Goal: Information Seeking & Learning: Learn about a topic

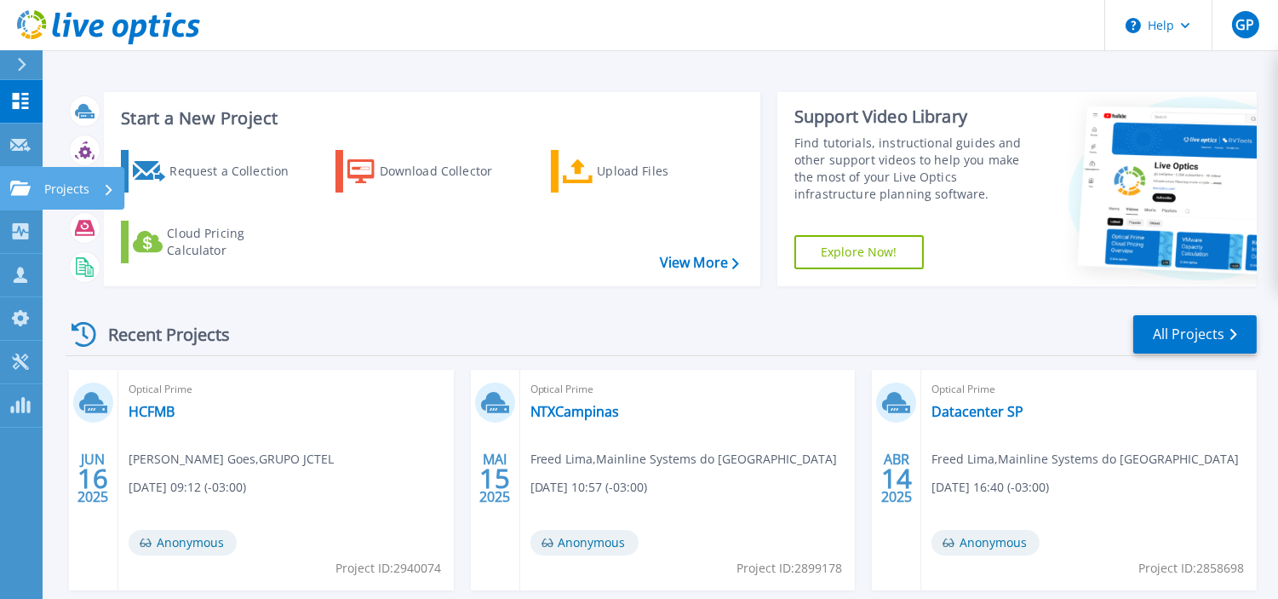
click at [26, 188] on icon at bounding box center [20, 187] width 20 height 14
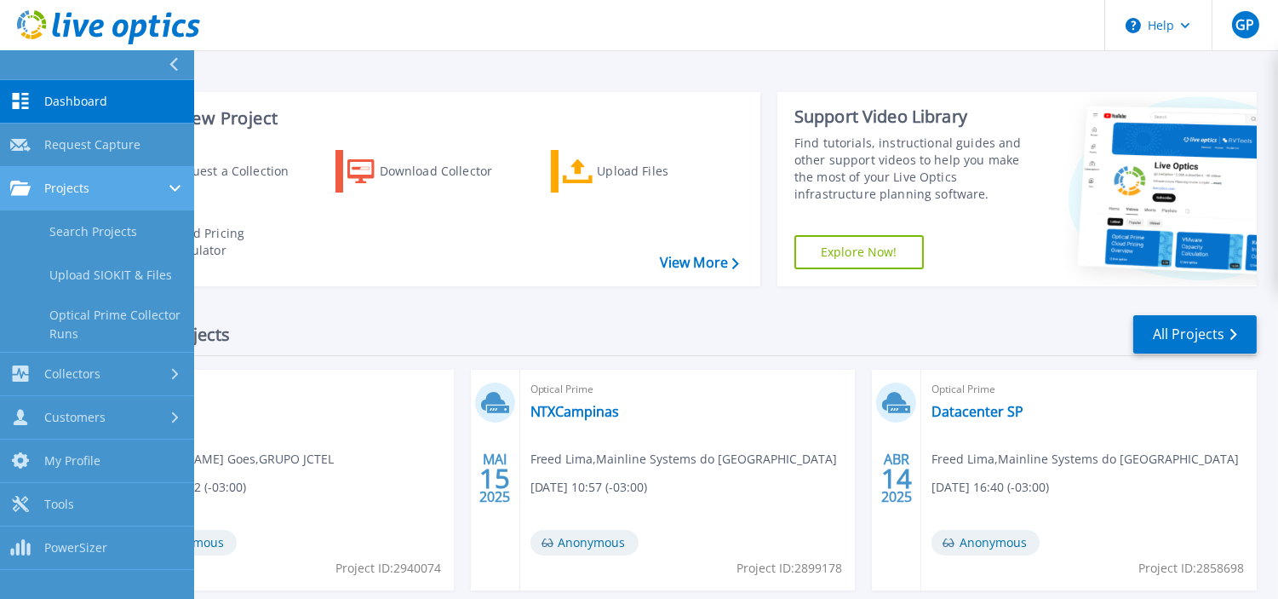
click at [58, 180] on span "Projects" at bounding box center [66, 187] width 45 height 15
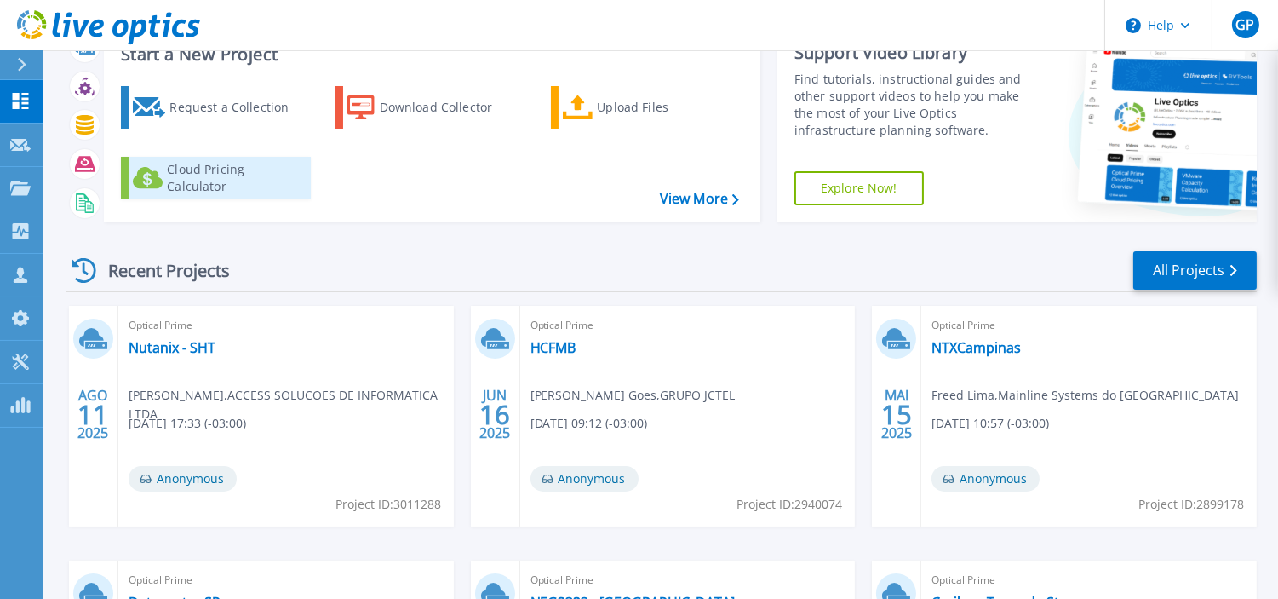
scroll to position [95, 0]
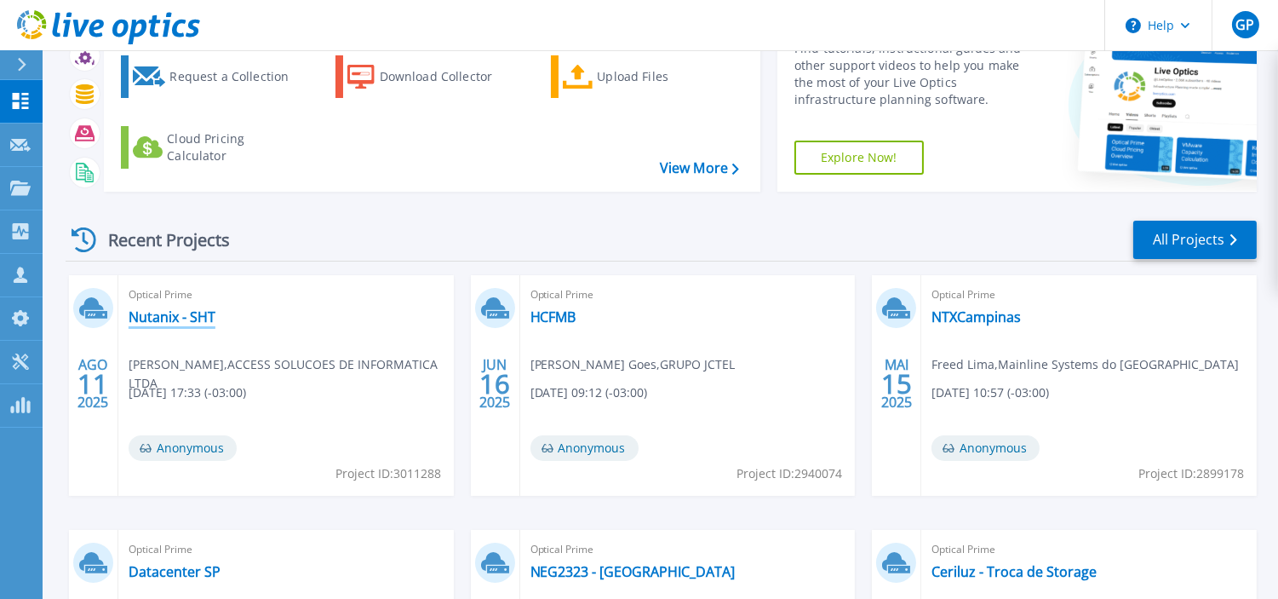
click at [154, 312] on link "Nutanix - SHT" at bounding box center [172, 316] width 87 height 17
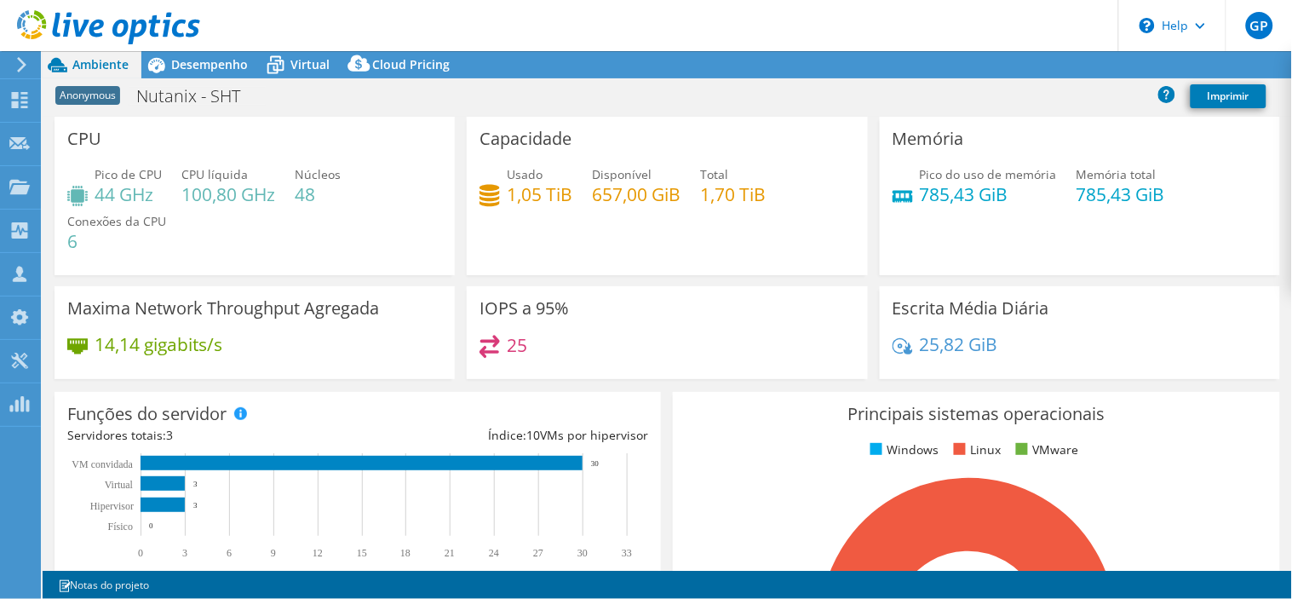
scroll to position [71, 0]
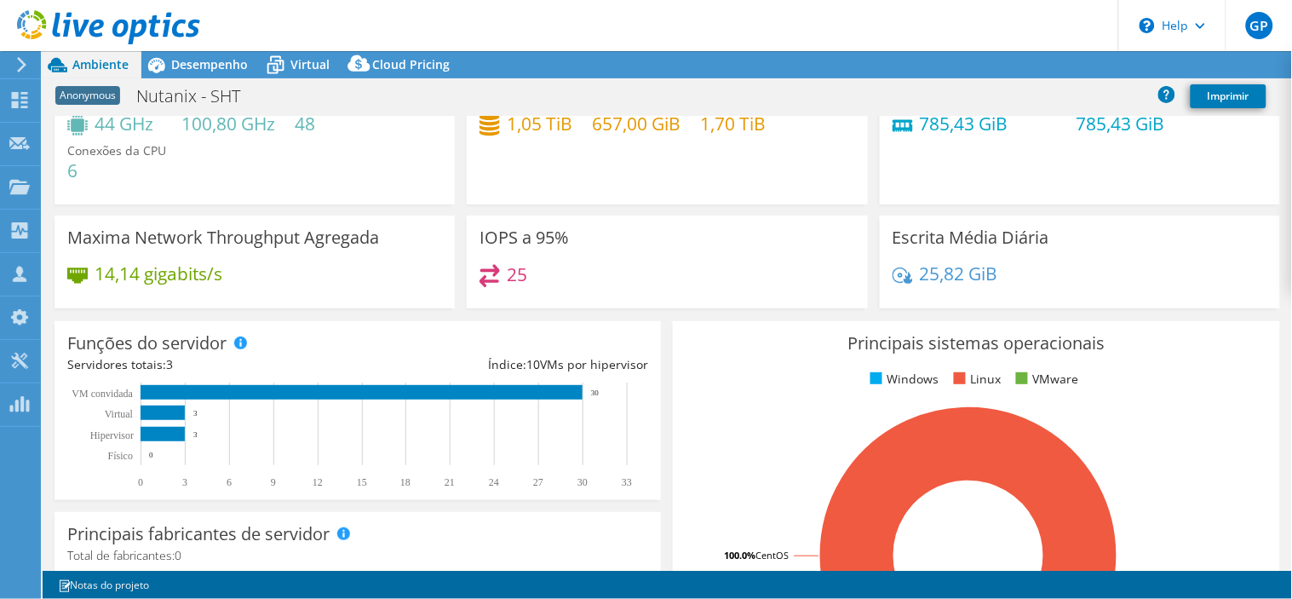
select select "USD"
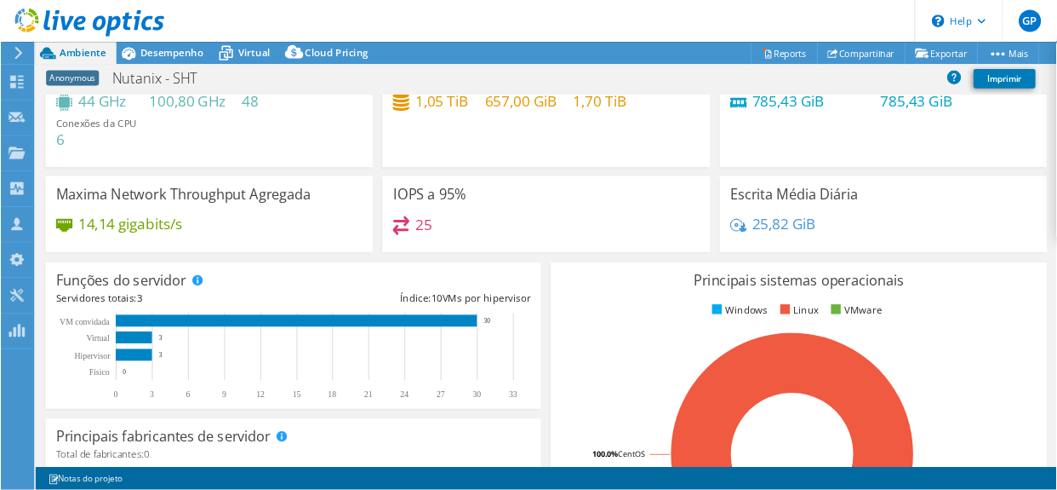
scroll to position [0, 0]
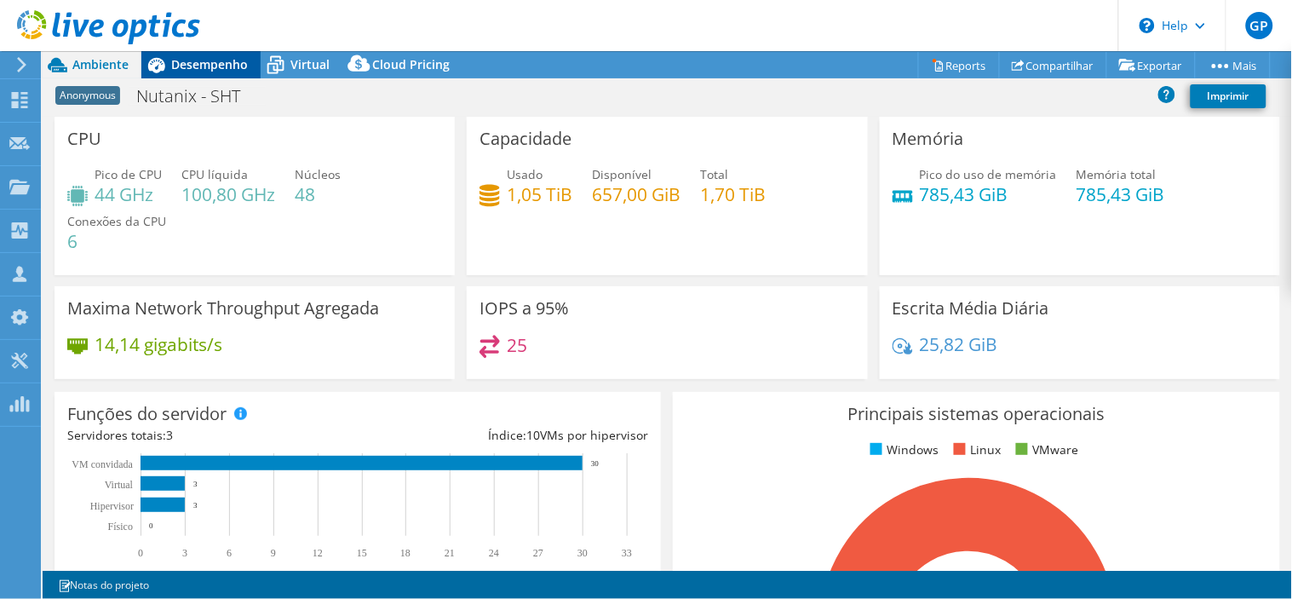
click at [209, 64] on span "Desempenho" at bounding box center [209, 64] width 77 height 16
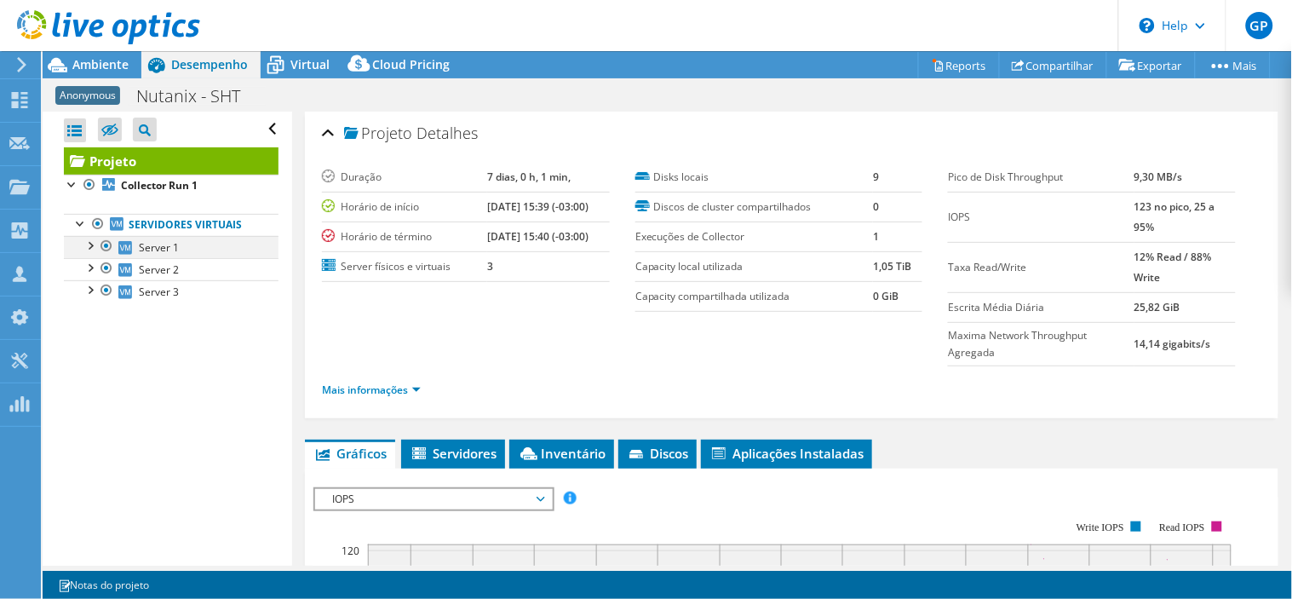
click at [81, 243] on div at bounding box center [89, 244] width 17 height 17
click at [81, 241] on div at bounding box center [89, 244] width 17 height 17
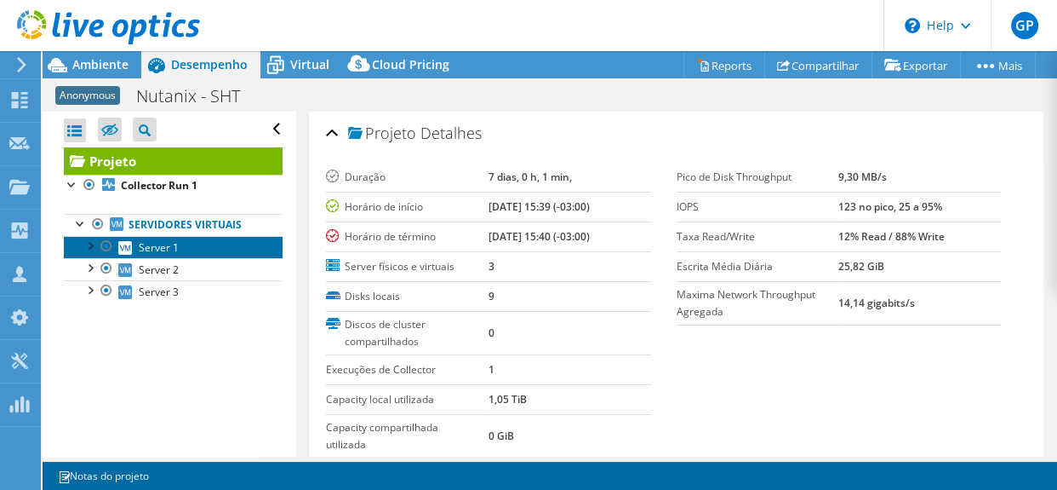
click at [165, 249] on span "Server 1" at bounding box center [159, 247] width 40 height 14
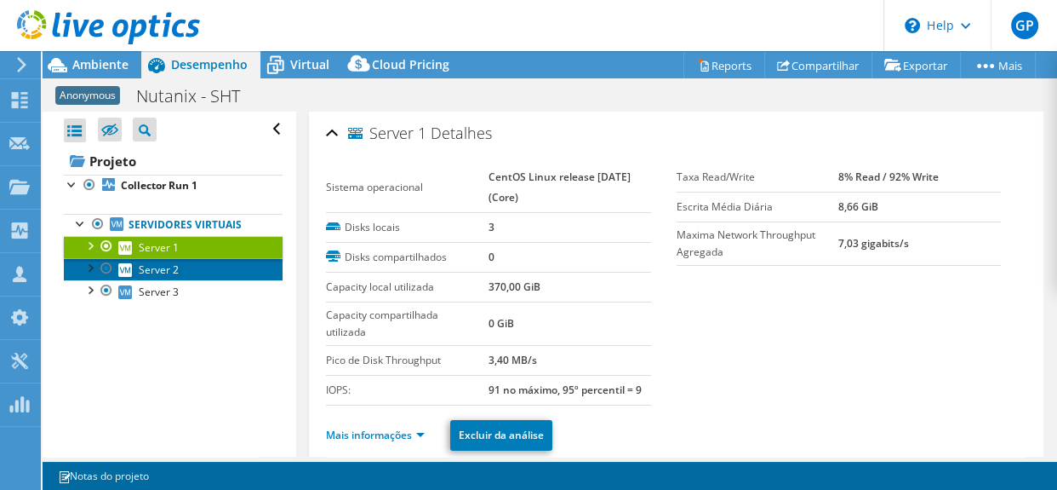
click at [162, 269] on span "Server 2" at bounding box center [159, 269] width 40 height 14
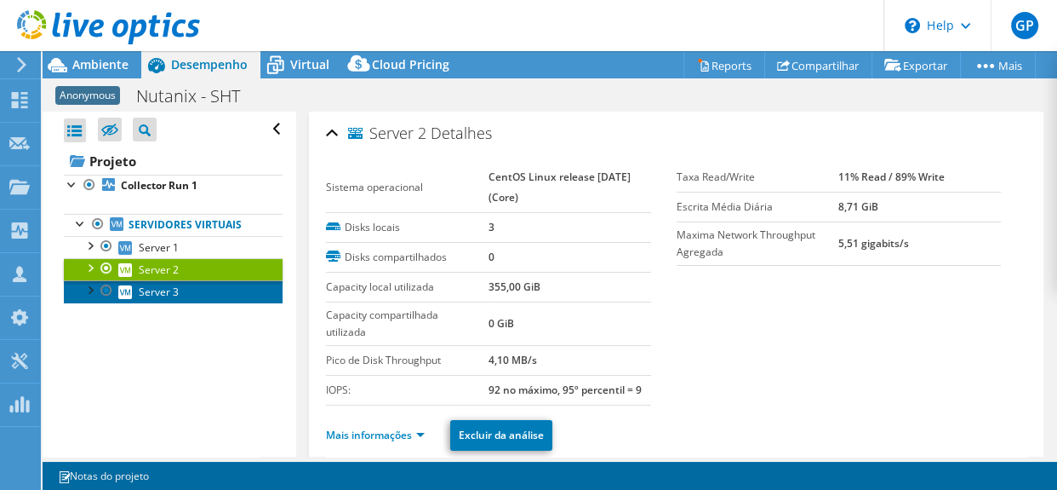
click at [162, 289] on span "Server 3" at bounding box center [159, 291] width 40 height 14
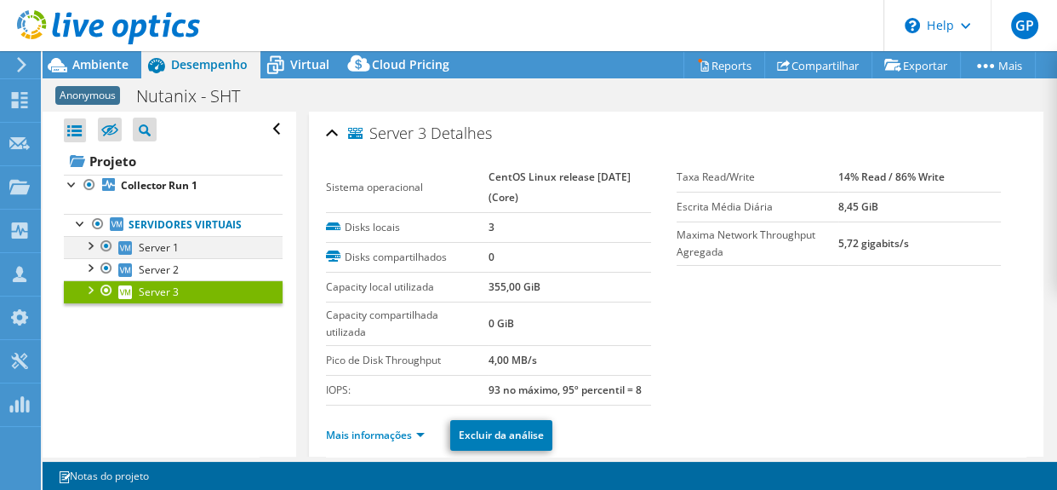
click at [89, 244] on div at bounding box center [89, 244] width 17 height 17
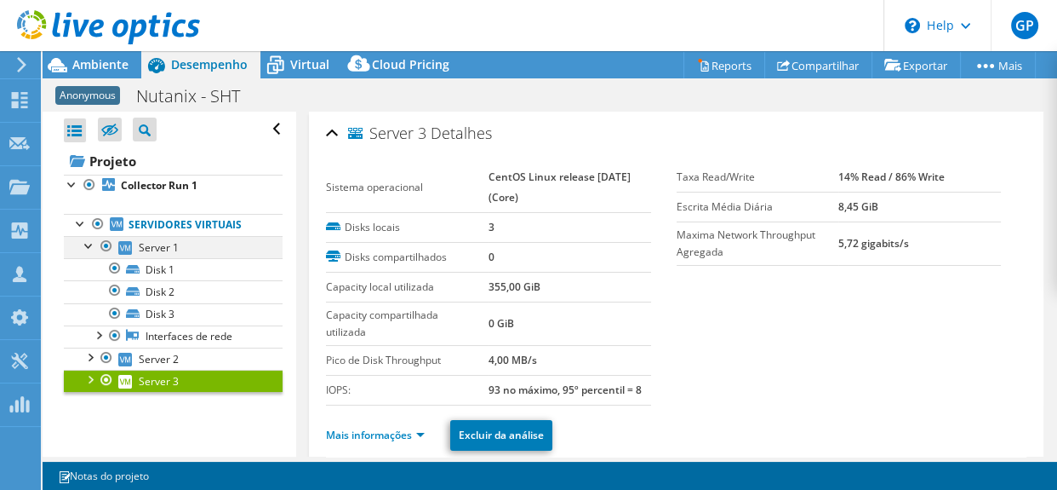
click at [89, 244] on div at bounding box center [89, 244] width 17 height 17
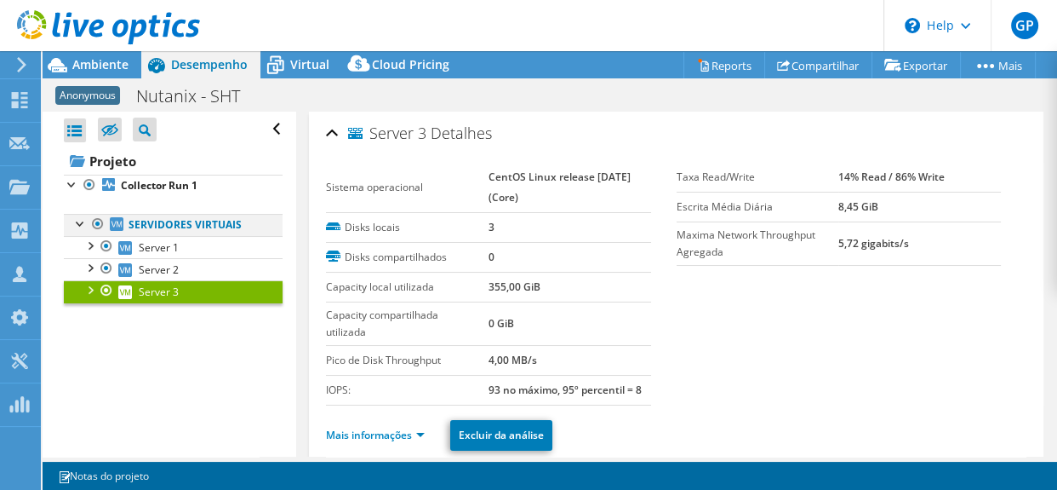
click at [76, 219] on div at bounding box center [80, 222] width 17 height 17
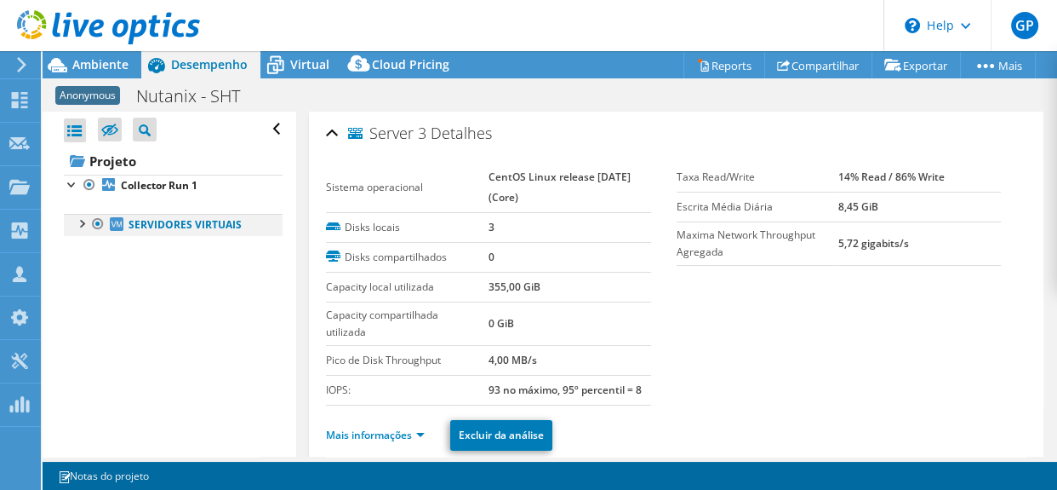
click at [76, 216] on div at bounding box center [80, 222] width 17 height 17
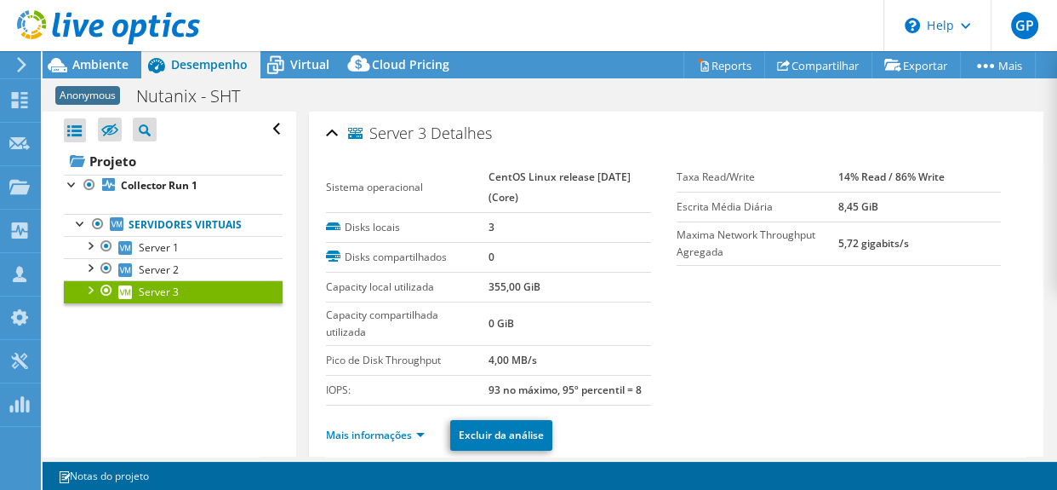
click at [95, 289] on div at bounding box center [89, 288] width 17 height 17
click at [93, 287] on div at bounding box center [89, 288] width 17 height 17
click at [95, 244] on div at bounding box center [89, 244] width 17 height 17
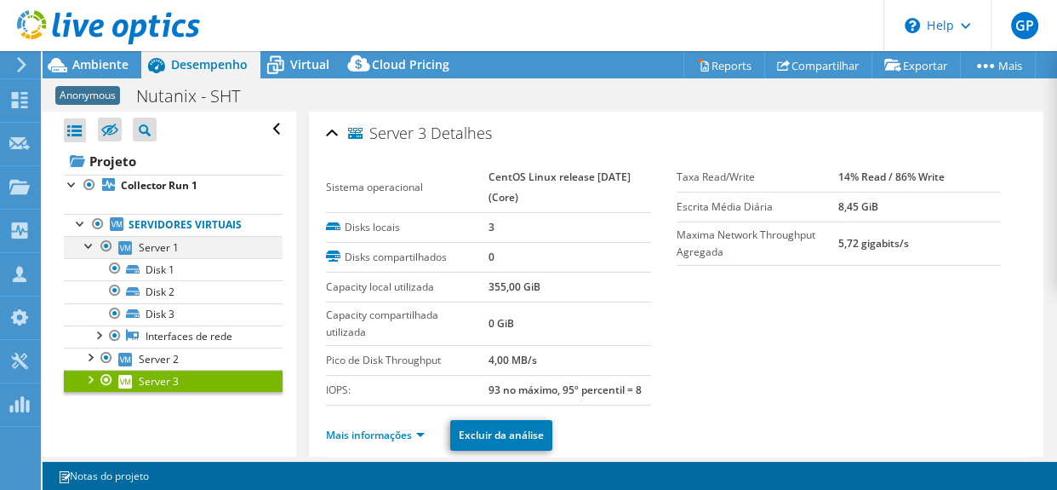
click at [95, 244] on div at bounding box center [89, 244] width 17 height 17
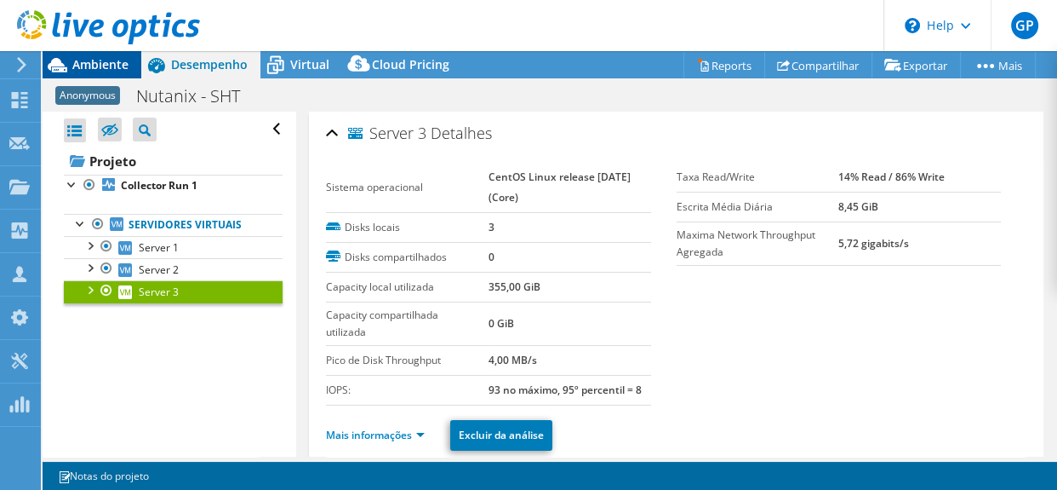
click at [117, 59] on span "Ambiente" at bounding box center [100, 64] width 56 height 16
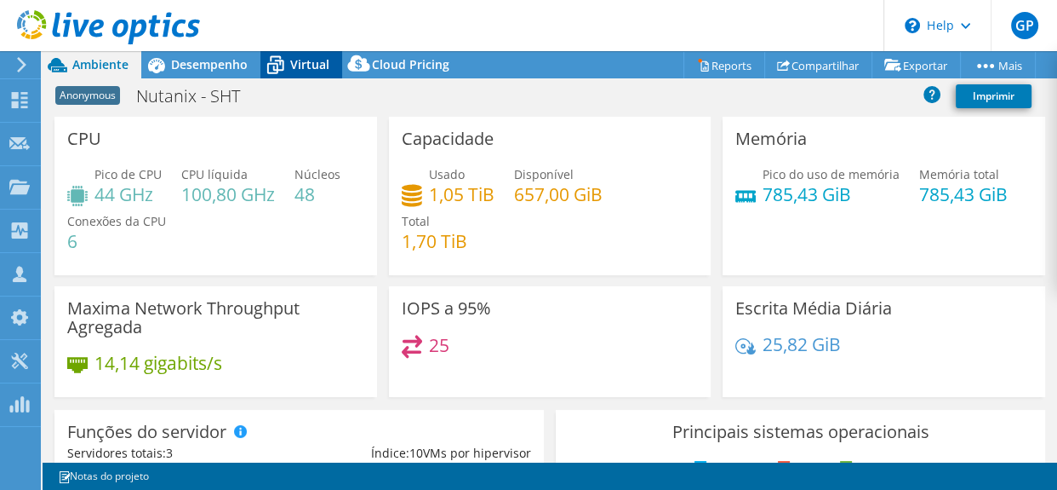
click at [290, 63] on span "Virtual" at bounding box center [309, 64] width 39 height 16
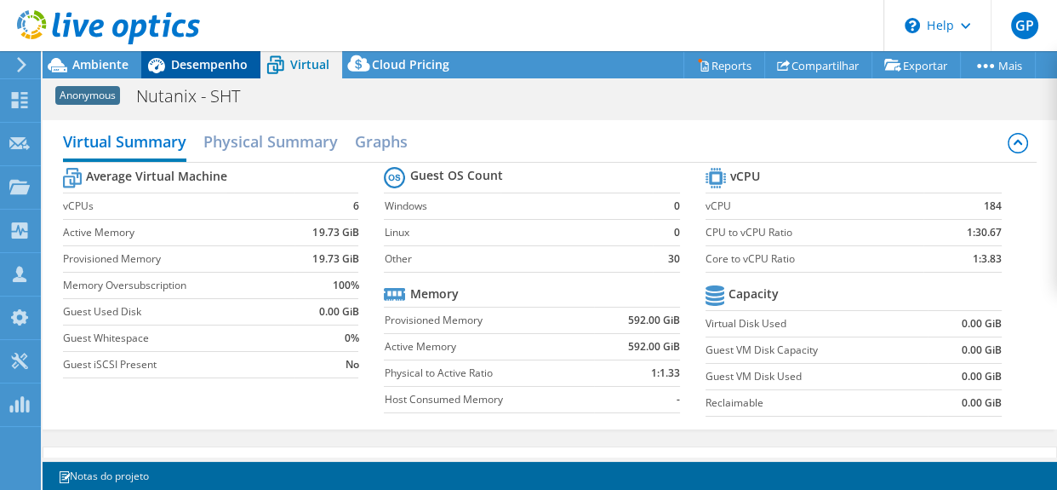
click at [235, 66] on span "Desempenho" at bounding box center [209, 64] width 77 height 16
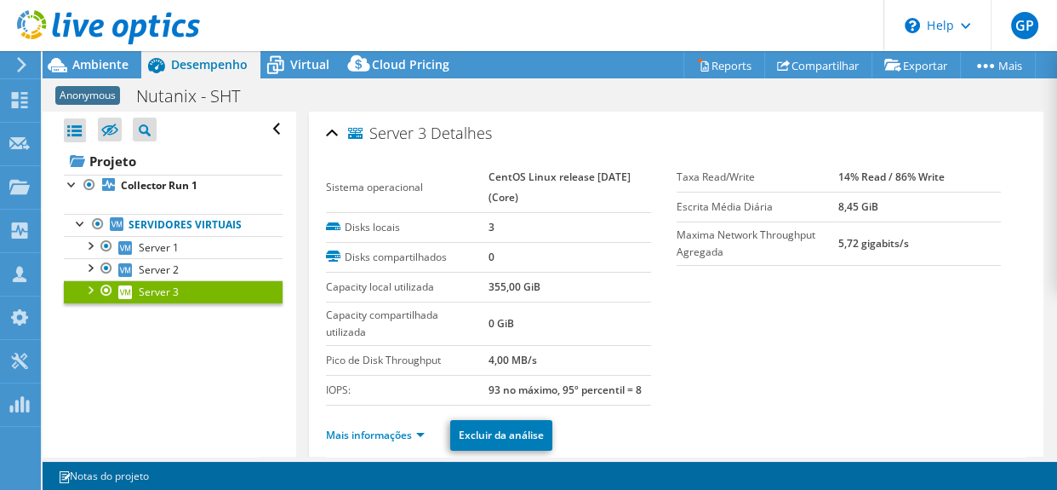
click at [60, 183] on div "Abrir Todos Fechar Todos Ocultar nós excluídos Filtro de árvore do projeto" at bounding box center [169, 284] width 253 height 345
click at [69, 186] on div at bounding box center [72, 183] width 17 height 17
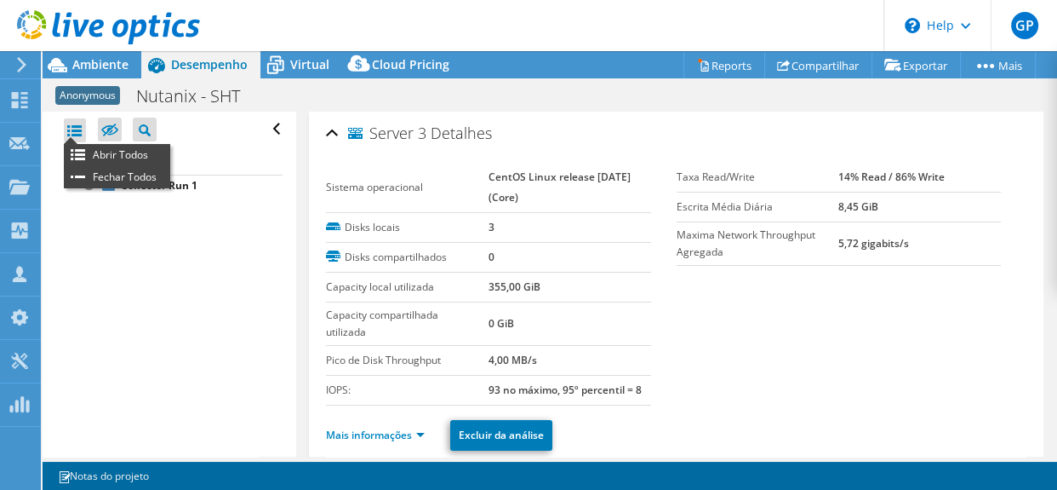
drag, startPoint x: 80, startPoint y: 129, endPoint x: 98, endPoint y: 128, distance: 18.0
click at [82, 129] on div at bounding box center [75, 130] width 22 height 24
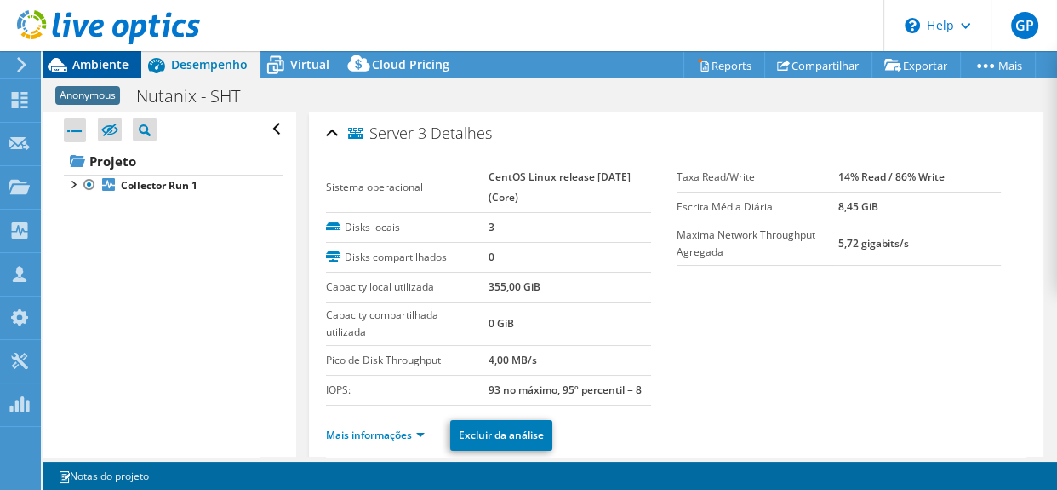
click at [99, 72] on span "Ambiente" at bounding box center [100, 64] width 56 height 16
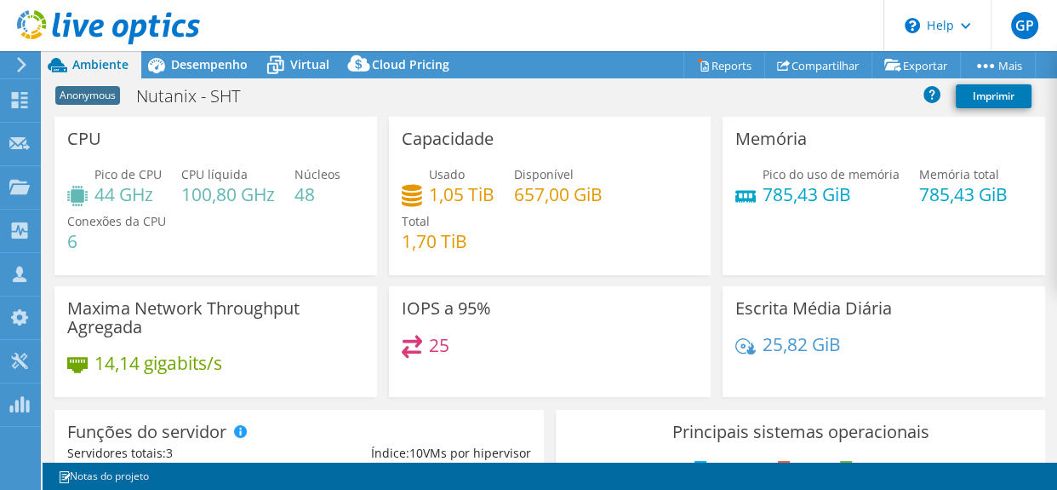
drag, startPoint x: 221, startPoint y: 60, endPoint x: 289, endPoint y: 3, distance: 88.3
click at [221, 60] on span "Desempenho" at bounding box center [209, 64] width 77 height 16
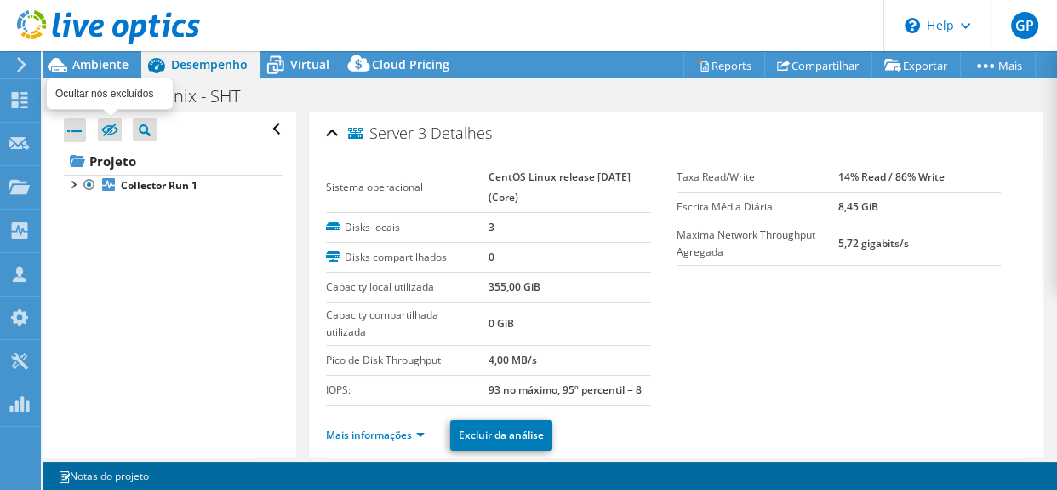
click at [113, 130] on icon at bounding box center [109, 129] width 17 height 13
click at [0, 0] on input "checkbox" at bounding box center [0, 0] width 0 height 0
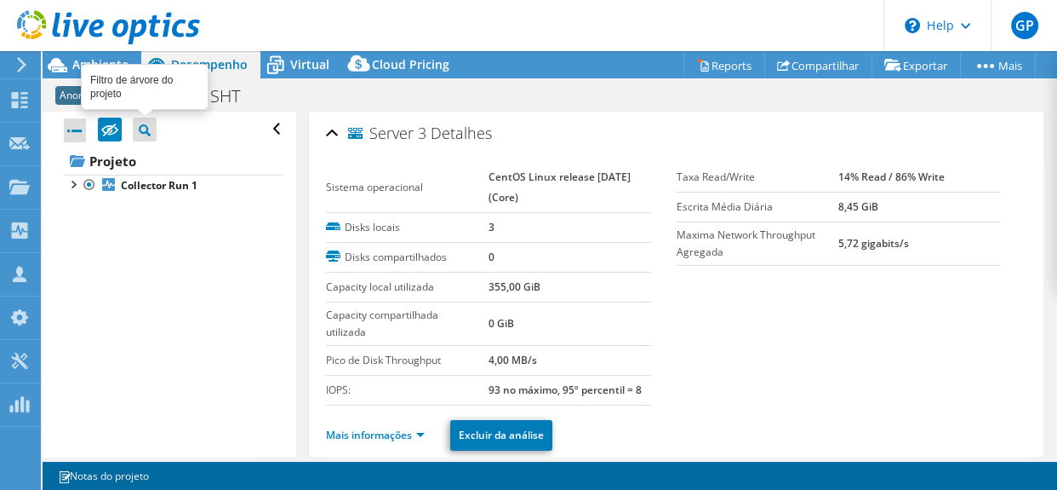
click at [146, 132] on icon at bounding box center [145, 130] width 12 height 12
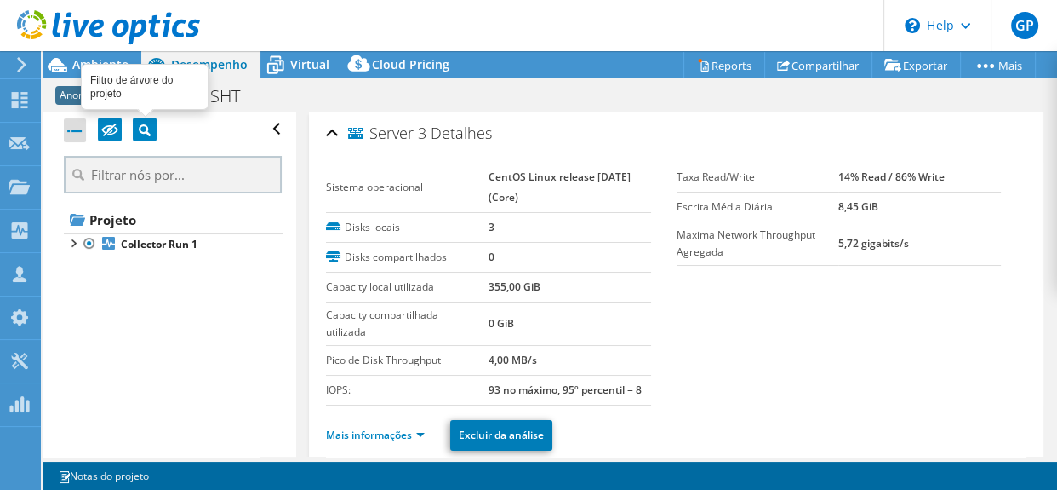
click at [146, 132] on icon at bounding box center [145, 130] width 12 height 12
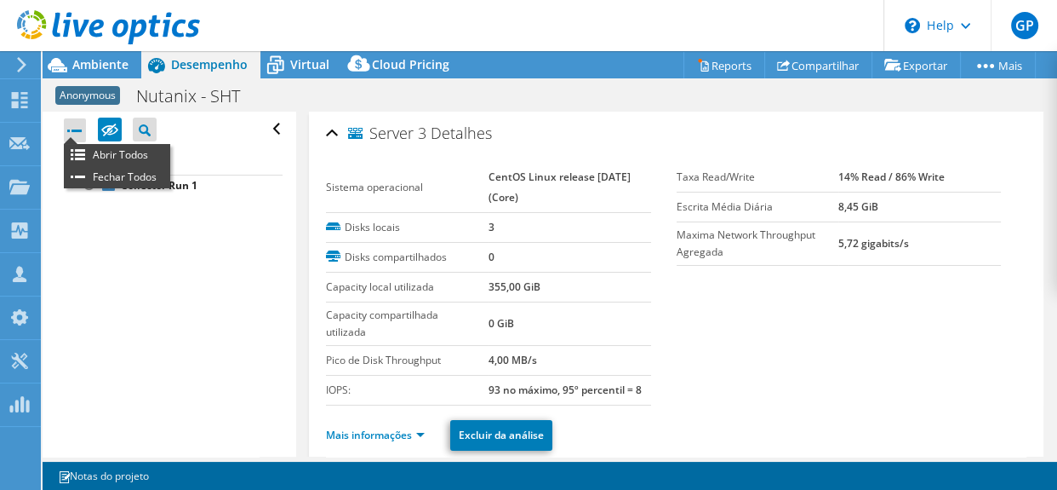
click at [68, 134] on div at bounding box center [75, 130] width 22 height 24
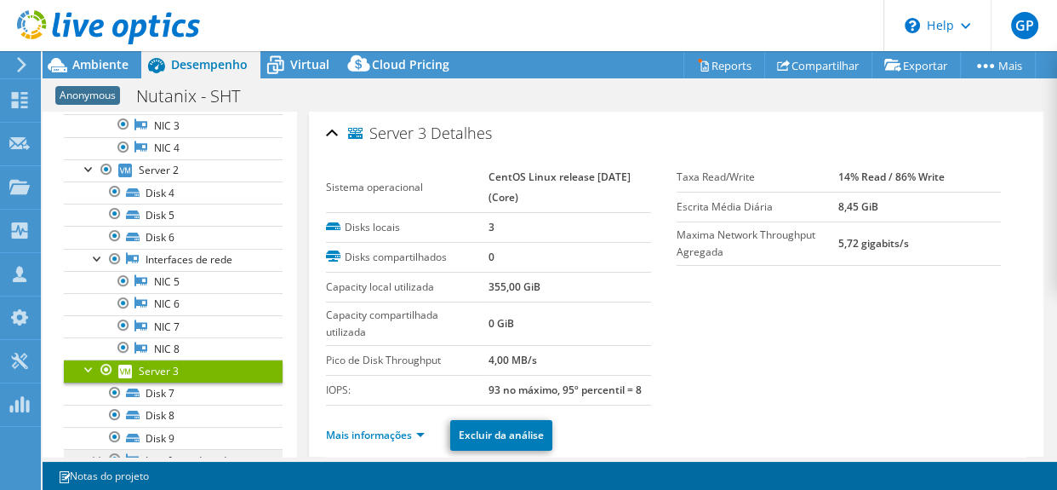
scroll to position [261, 0]
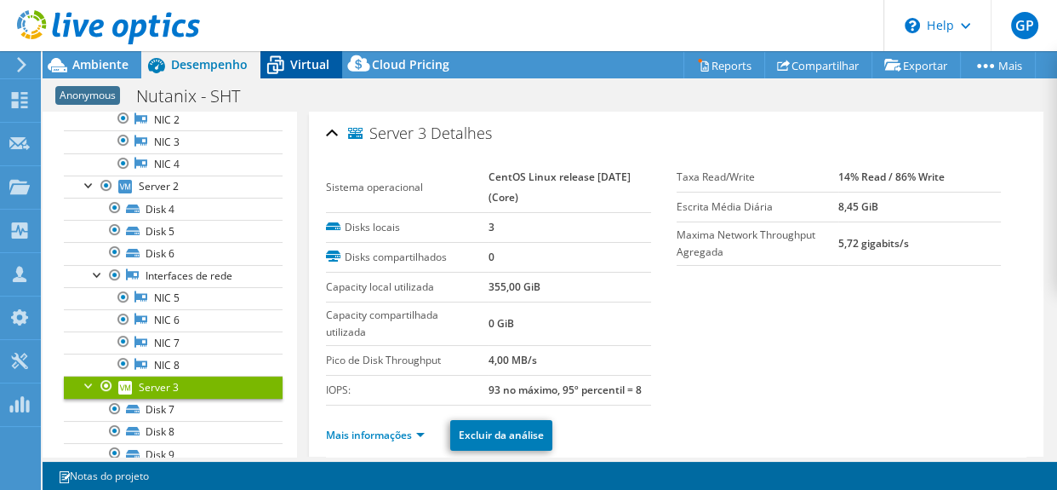
click at [328, 68] on span "Virtual" at bounding box center [309, 64] width 39 height 16
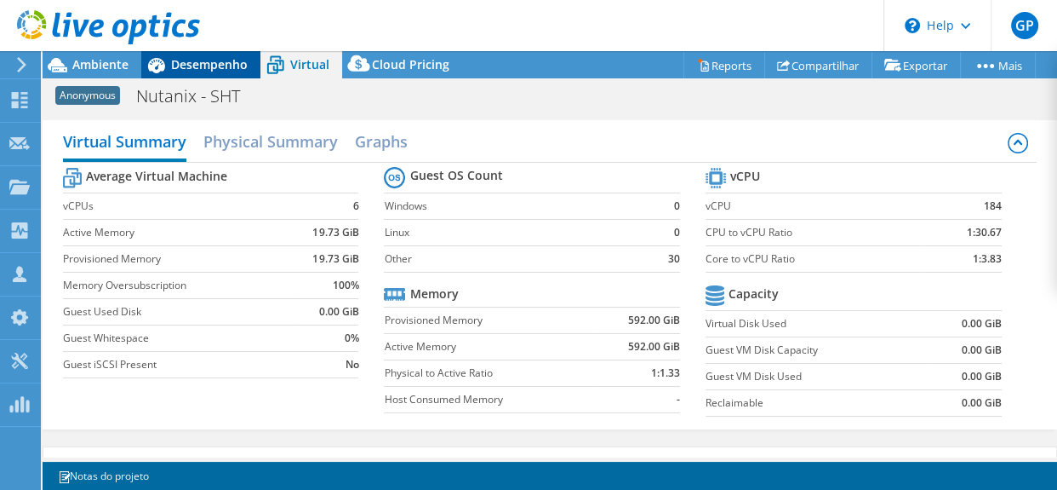
click at [217, 71] on span "Desempenho" at bounding box center [209, 64] width 77 height 16
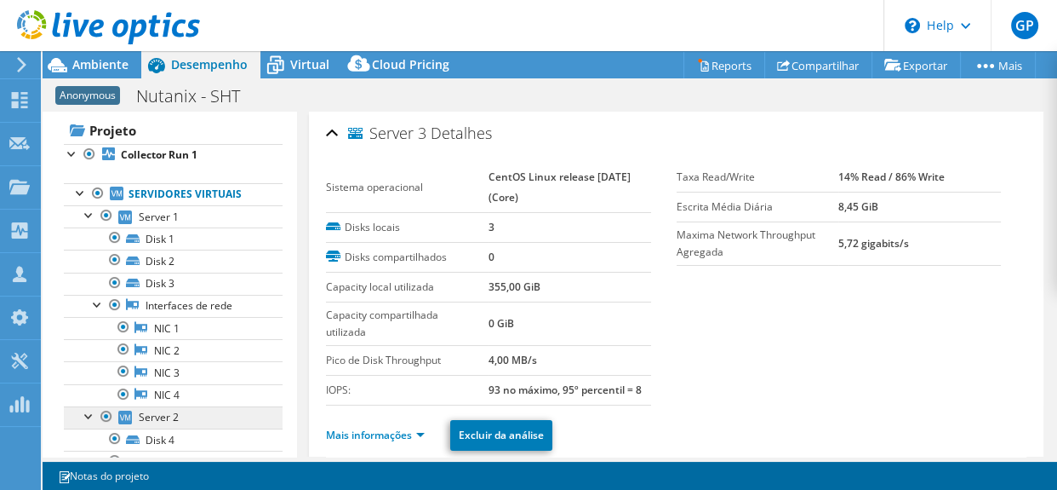
scroll to position [29, 0]
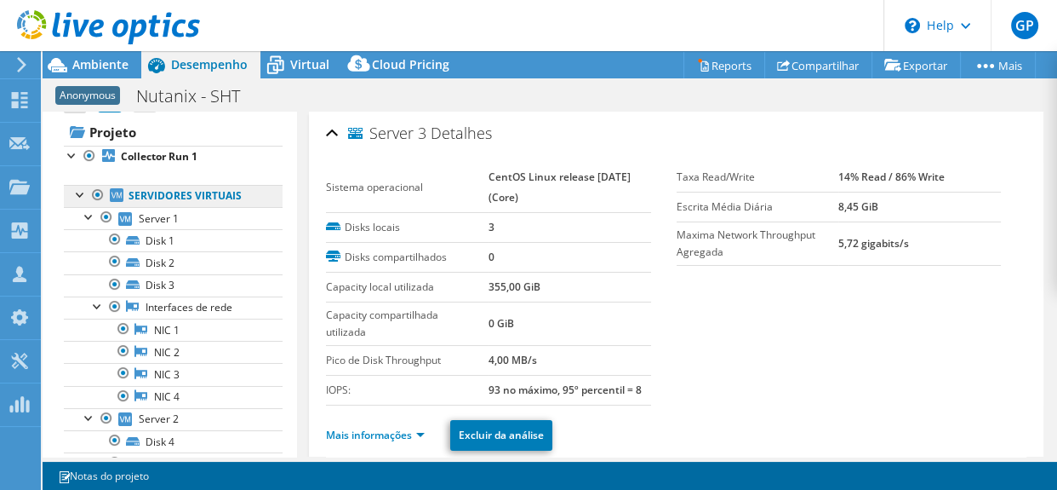
click at [183, 198] on link "Servidores virtuais" at bounding box center [173, 196] width 219 height 22
click at [85, 212] on div at bounding box center [89, 215] width 17 height 17
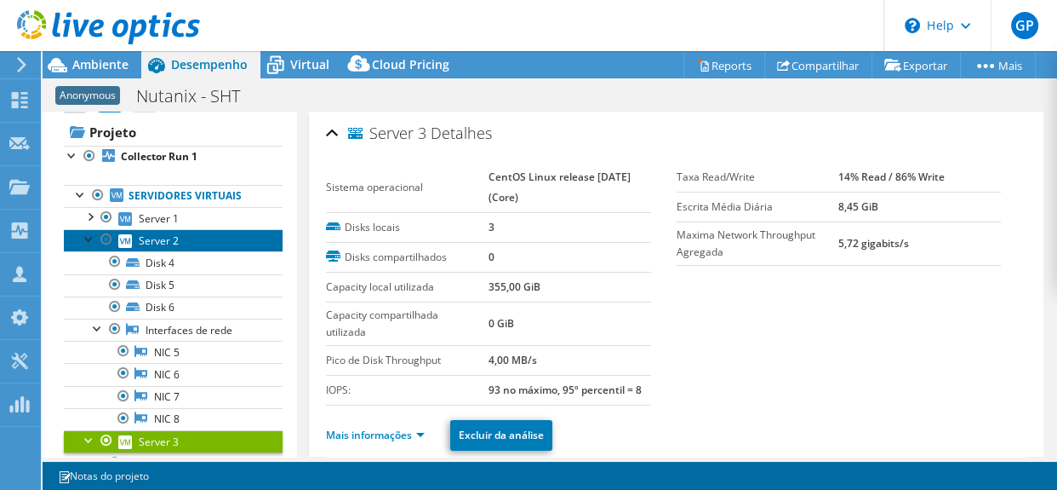
click at [83, 248] on link "Server 2" at bounding box center [173, 240] width 219 height 22
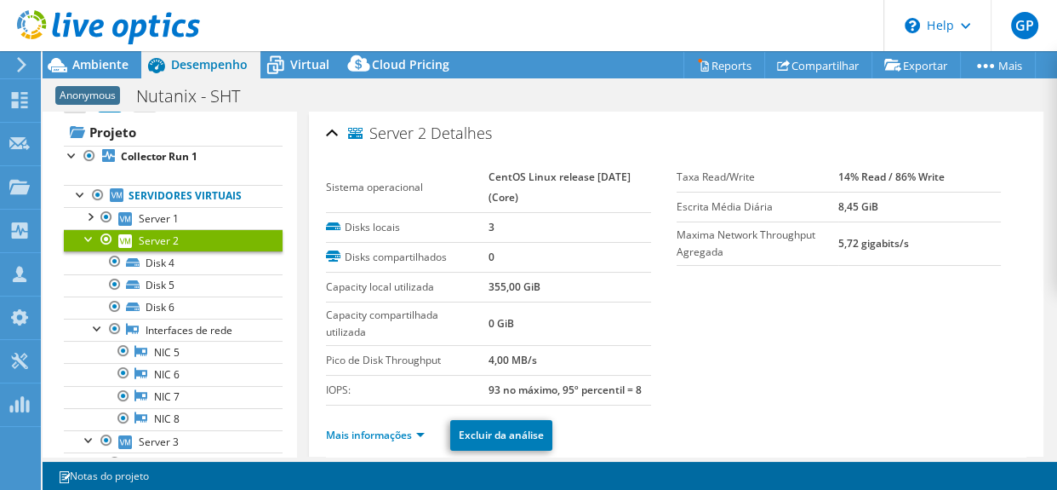
click at [87, 238] on div at bounding box center [89, 237] width 17 height 17
click at [98, 253] on div at bounding box center [106, 261] width 17 height 20
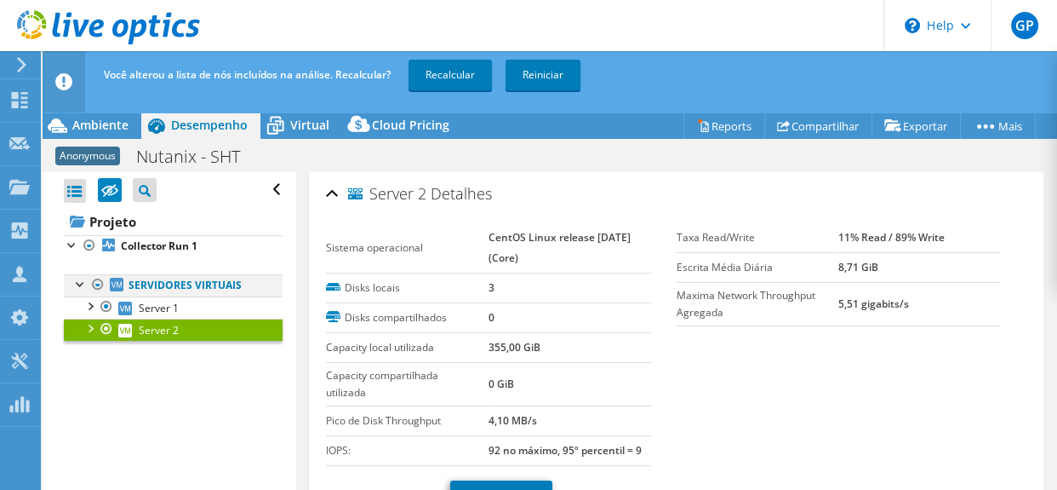
click at [97, 285] on div at bounding box center [97, 284] width 17 height 20
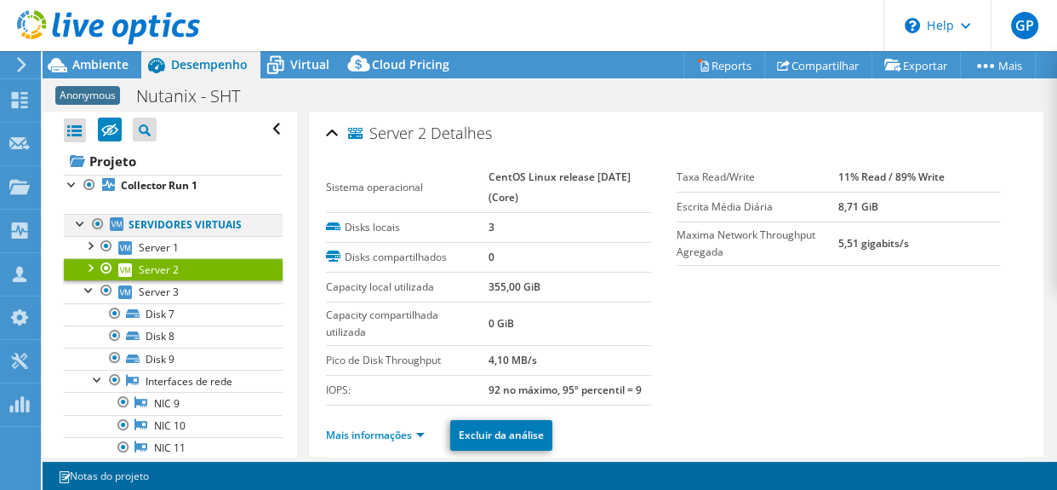
click at [99, 225] on div at bounding box center [97, 224] width 17 height 20
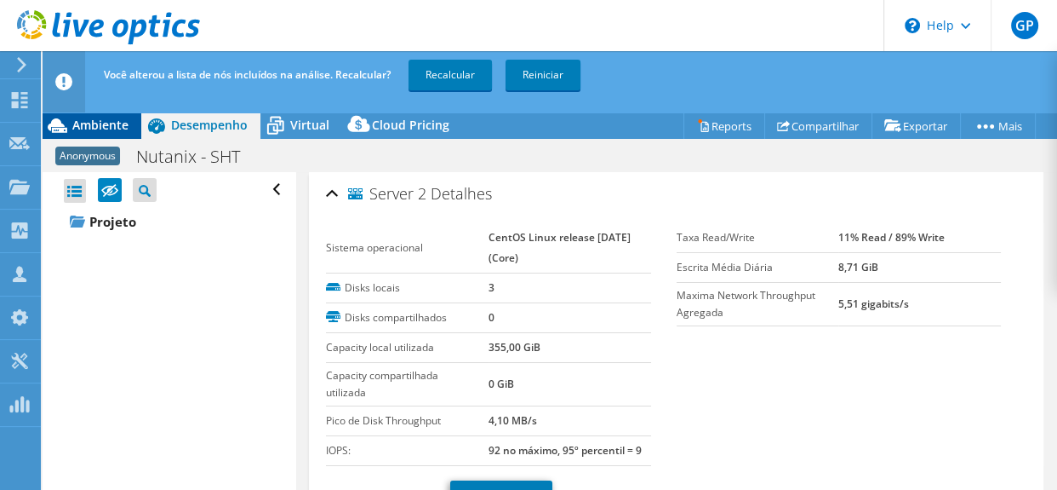
drag, startPoint x: 122, startPoint y: 129, endPoint x: 234, endPoint y: 131, distance: 112.4
click at [123, 129] on span "Ambiente" at bounding box center [100, 125] width 56 height 16
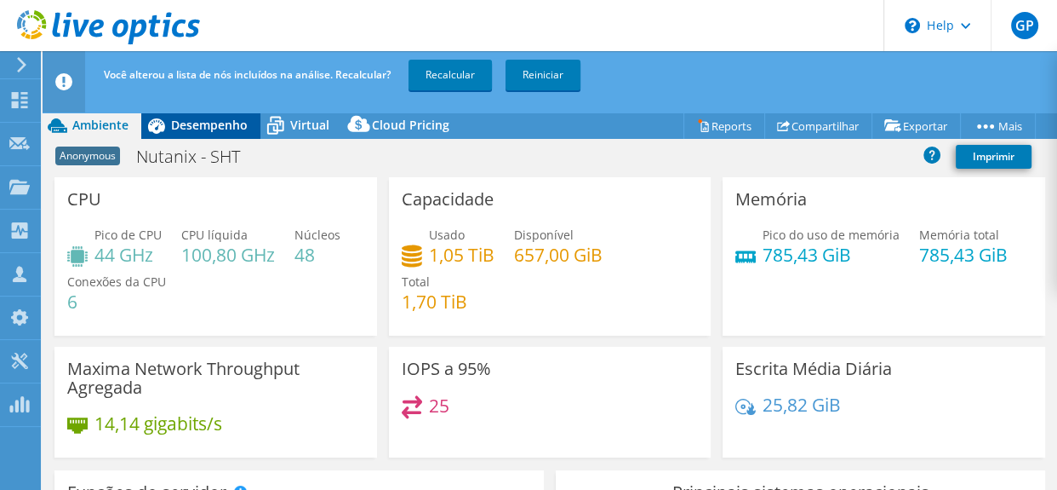
click at [229, 135] on div "Desempenho" at bounding box center [200, 125] width 119 height 27
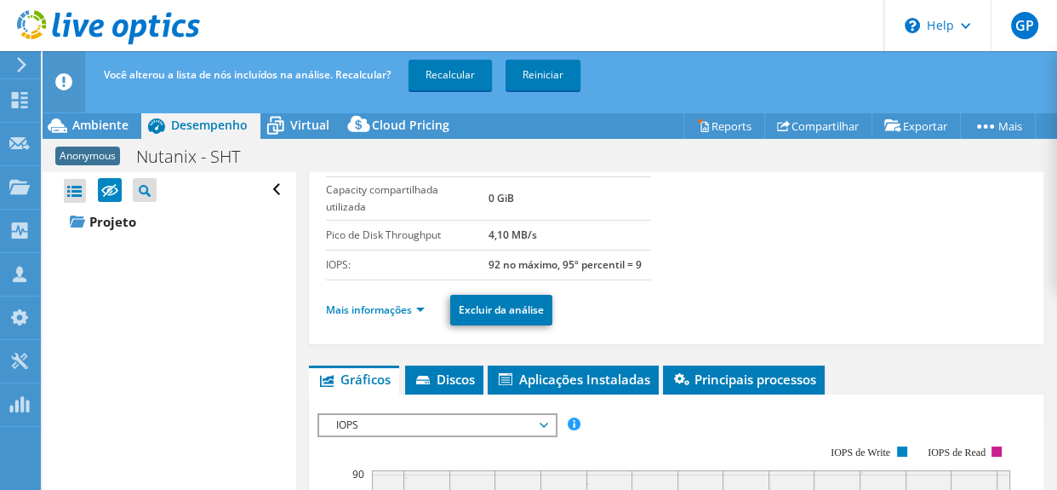
scroll to position [232, 0]
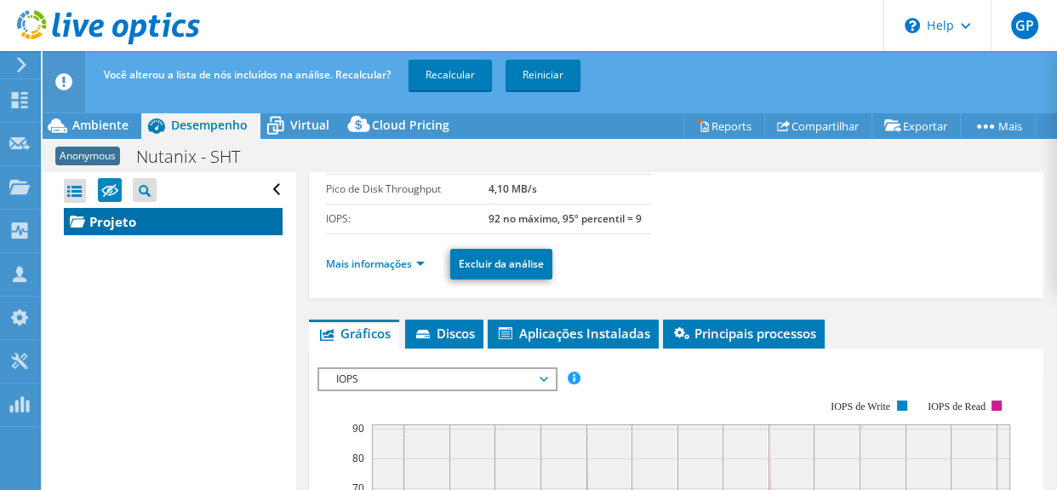
click at [87, 221] on link "Projeto" at bounding box center [173, 221] width 219 height 27
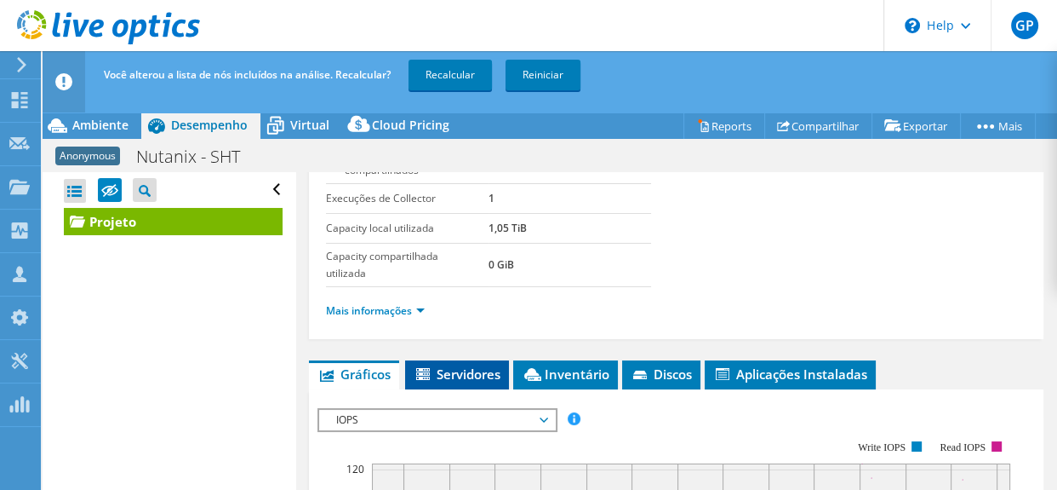
drag, startPoint x: 481, startPoint y: 369, endPoint x: 497, endPoint y: 366, distance: 16.4
click at [481, 368] on span "Servidores" at bounding box center [457, 373] width 87 height 17
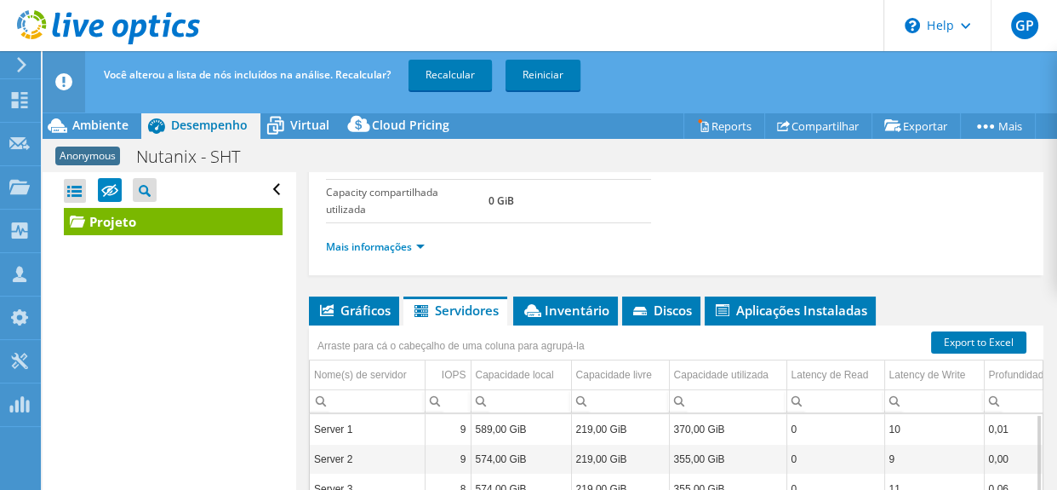
scroll to position [373, 0]
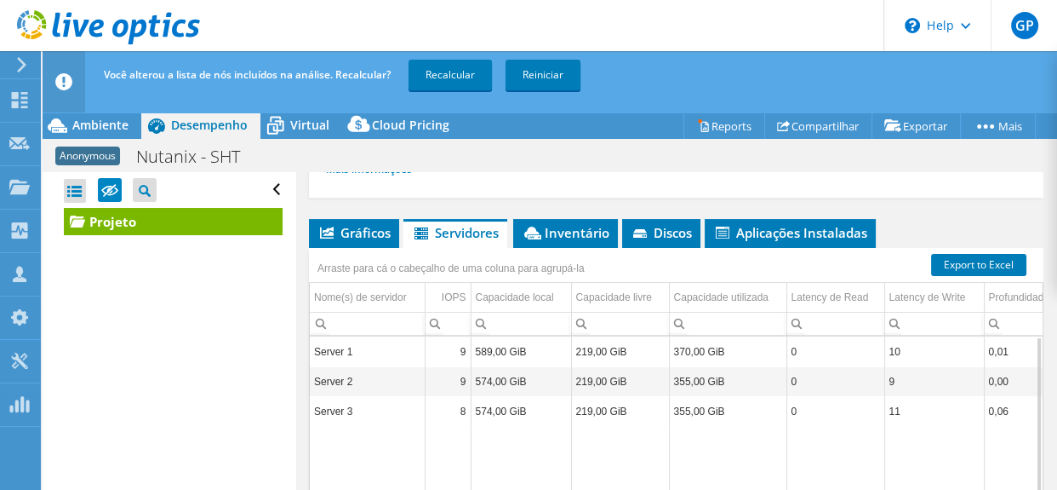
click at [493, 352] on td "589,00 GiB" at bounding box center [521, 351] width 100 height 30
click at [494, 352] on td "589,00 GiB" at bounding box center [521, 351] width 100 height 30
click at [358, 345] on td "Server 1" at bounding box center [367, 351] width 115 height 30
click at [358, 344] on td "Server 1" at bounding box center [367, 351] width 115 height 30
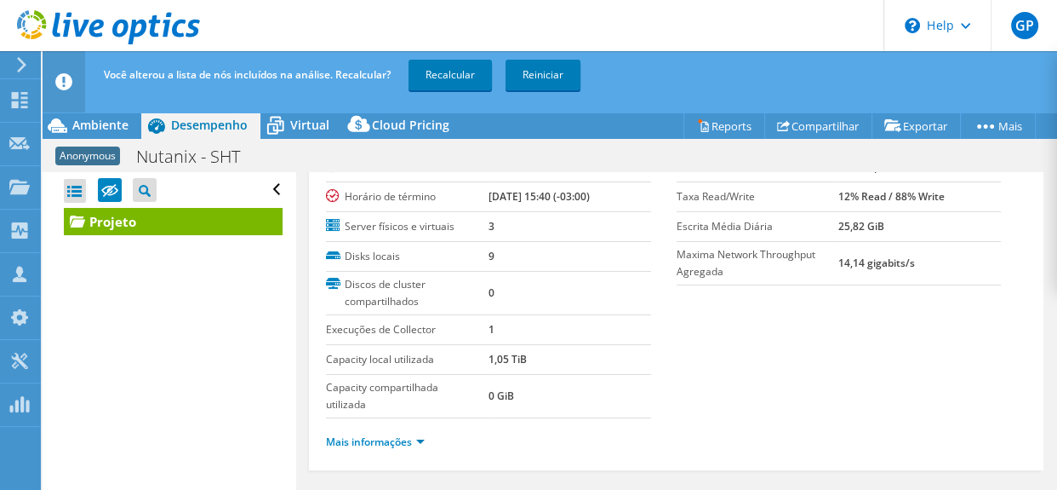
scroll to position [0, 0]
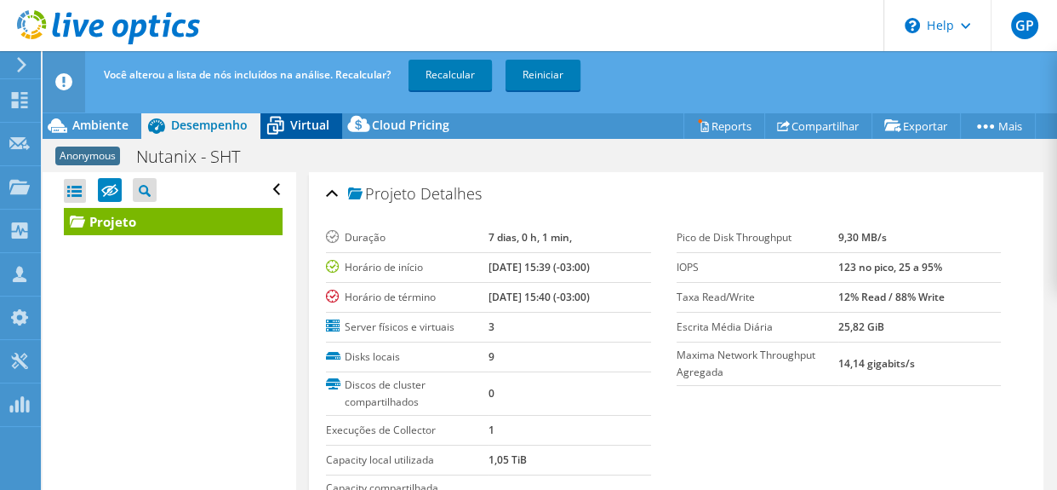
click at [290, 125] on span "Virtual" at bounding box center [309, 125] width 39 height 16
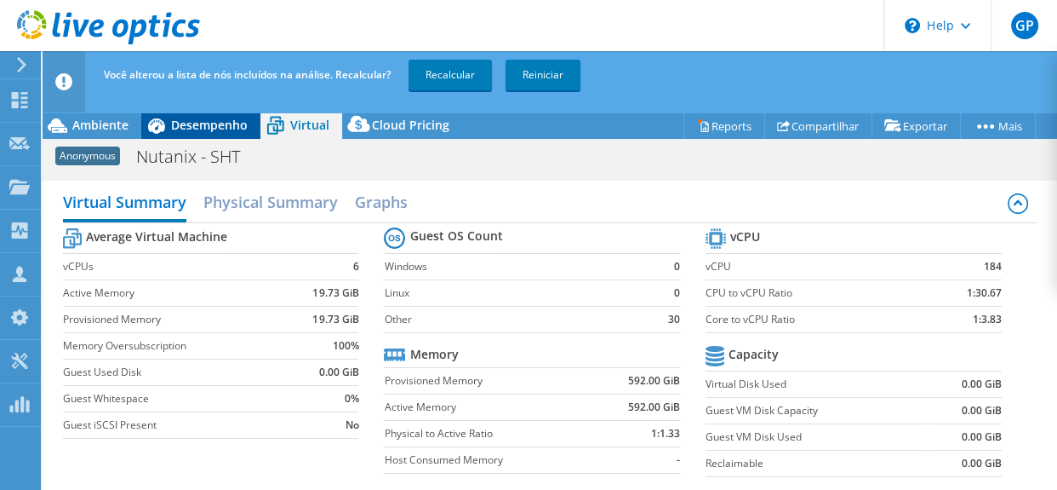
click at [216, 128] on span "Desempenho" at bounding box center [209, 125] width 77 height 16
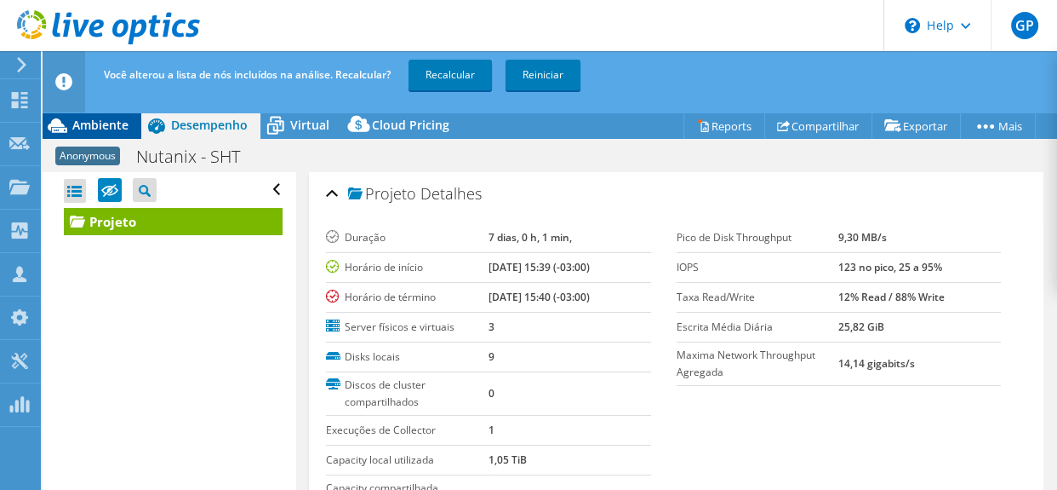
click at [82, 135] on div "Ambiente" at bounding box center [92, 125] width 99 height 27
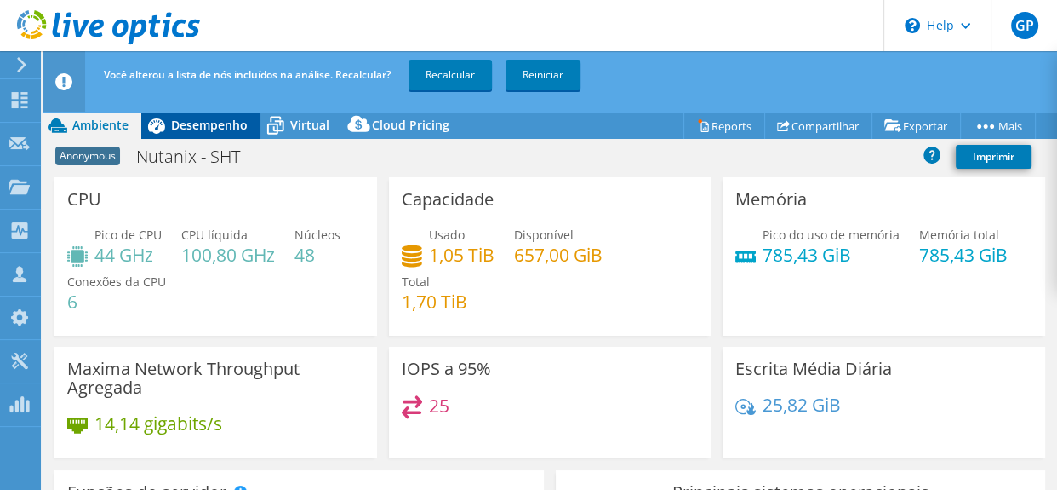
click at [222, 135] on div "Desempenho" at bounding box center [200, 125] width 119 height 27
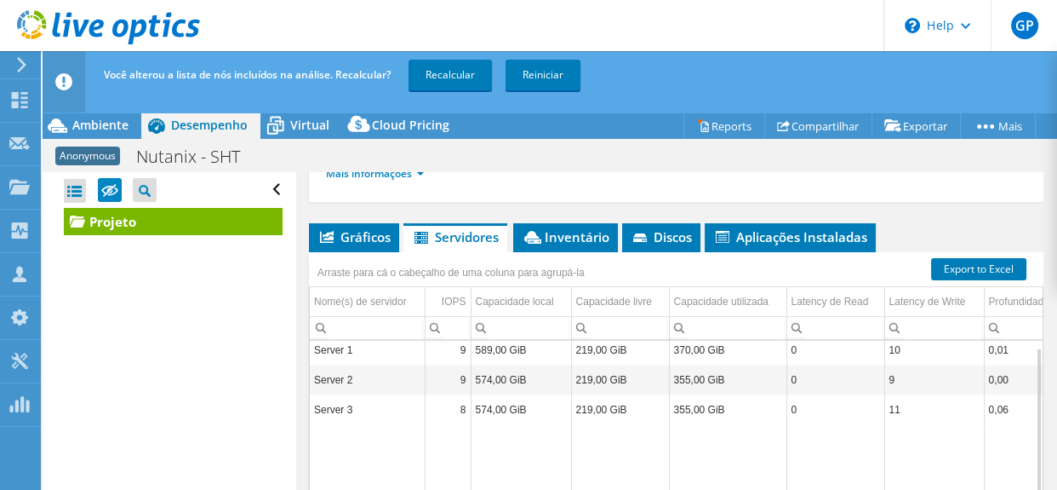
scroll to position [387, 0]
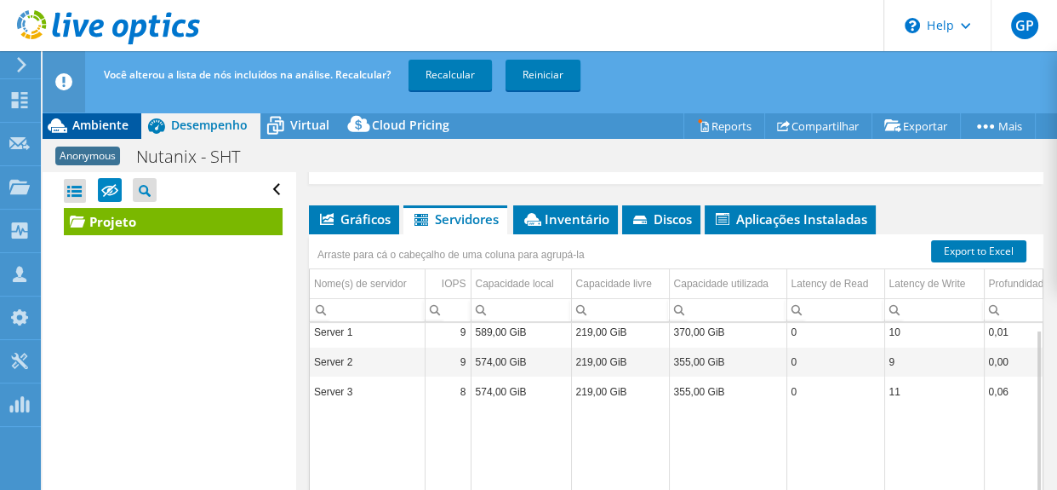
click at [112, 122] on span "Ambiente" at bounding box center [100, 125] width 56 height 16
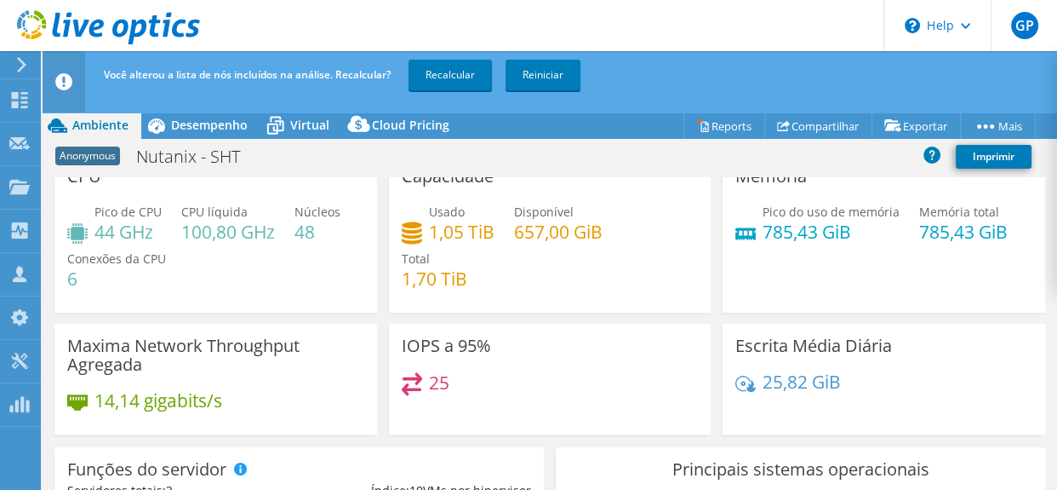
scroll to position [0, 0]
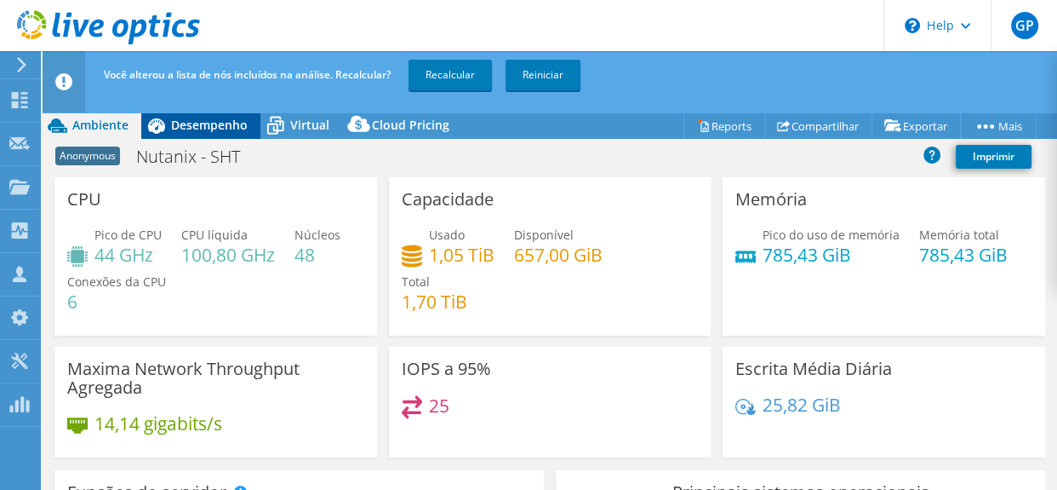
click at [186, 120] on span "Desempenho" at bounding box center [209, 125] width 77 height 16
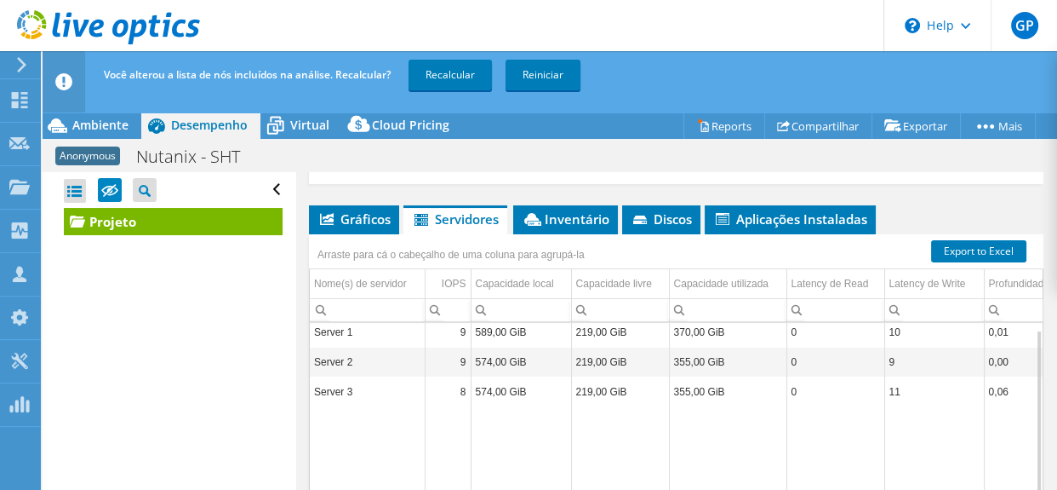
click at [88, 215] on link "Projeto" at bounding box center [173, 221] width 219 height 27
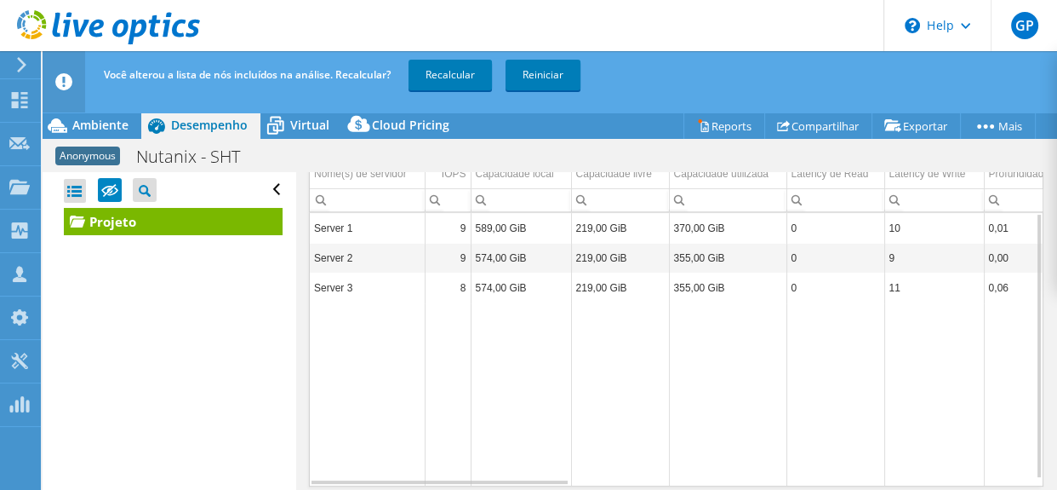
scroll to position [450, 0]
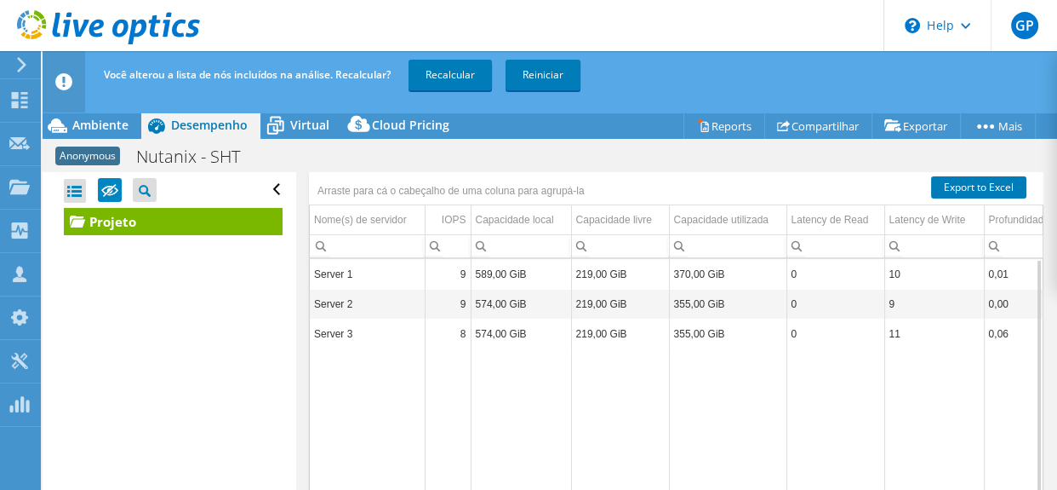
click at [360, 271] on td "Server 1" at bounding box center [367, 274] width 115 height 30
click at [359, 271] on td "Server 1" at bounding box center [367, 274] width 115 height 30
click at [497, 272] on td "589,00 GiB" at bounding box center [521, 274] width 100 height 30
click at [502, 307] on td "574,00 GiB" at bounding box center [521, 304] width 100 height 30
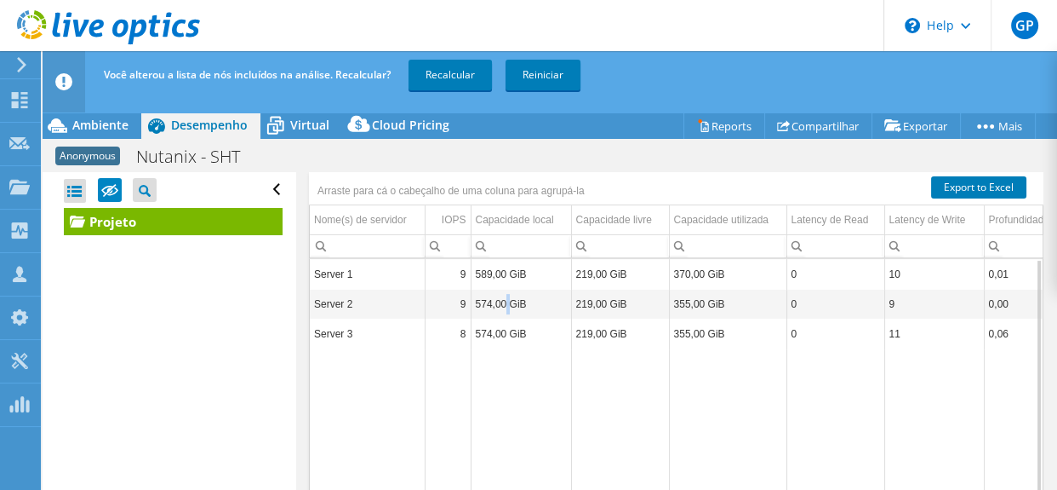
click at [502, 307] on td "574,00 GiB" at bounding box center [521, 304] width 100 height 30
click at [511, 335] on td "574,00 GiB" at bounding box center [521, 333] width 100 height 30
drag, startPoint x: 511, startPoint y: 335, endPoint x: 536, endPoint y: 323, distance: 28.6
click at [511, 335] on td "574,00 GiB" at bounding box center [521, 333] width 100 height 30
click at [72, 221] on icon at bounding box center [78, 223] width 14 height 8
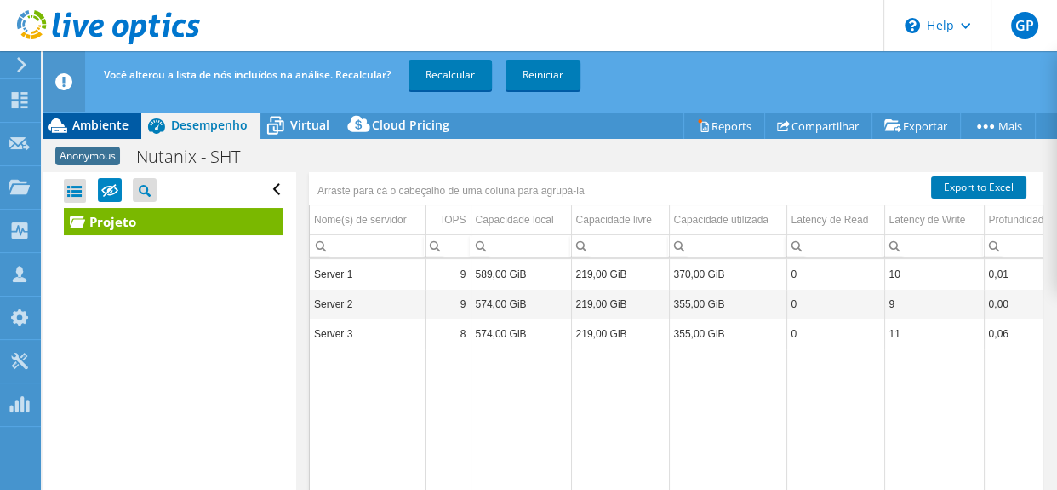
click at [106, 119] on span "Ambiente" at bounding box center [100, 125] width 56 height 16
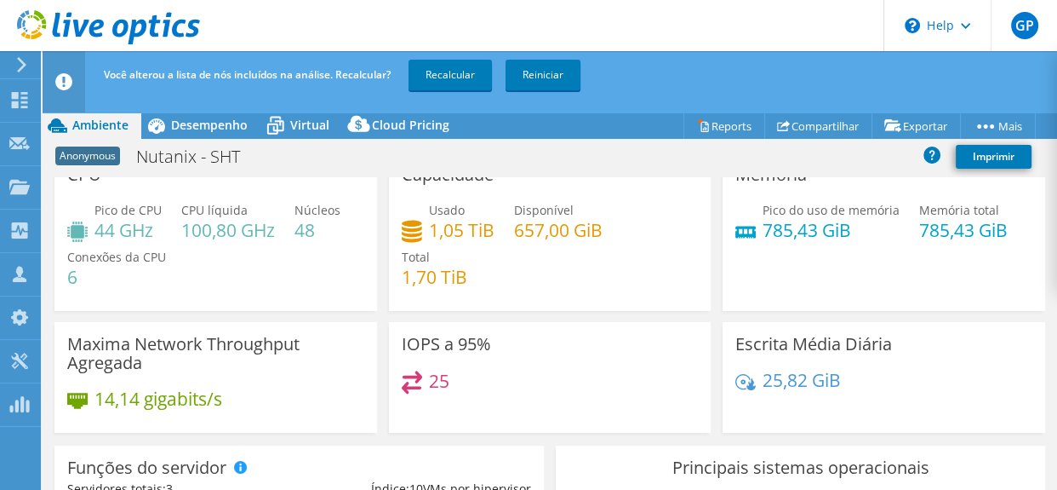
scroll to position [0, 0]
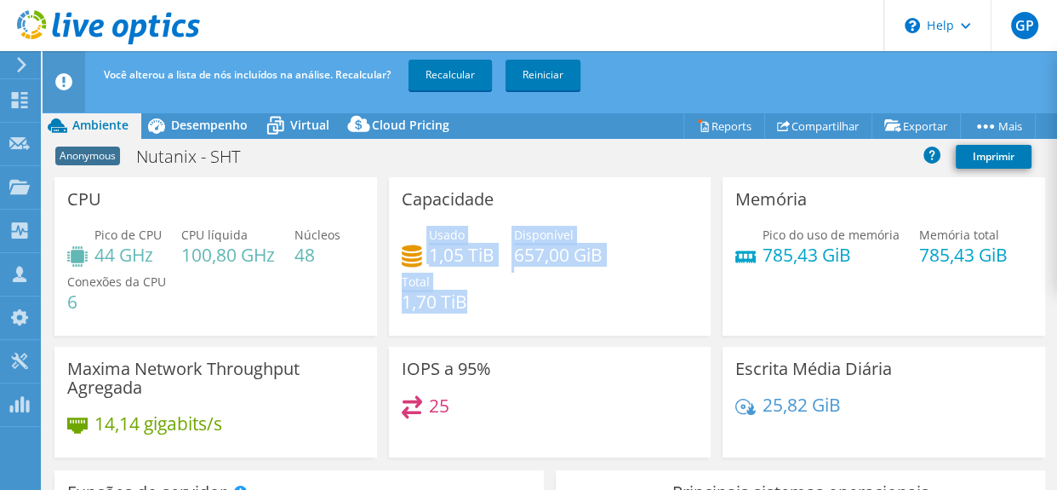
drag, startPoint x: 467, startPoint y: 300, endPoint x: 404, endPoint y: 250, distance: 80.1
click at [404, 250] on div "Usado 1,05 TiB Disponível 657,00 GiB Total 1,70 TiB" at bounding box center [550, 277] width 297 height 102
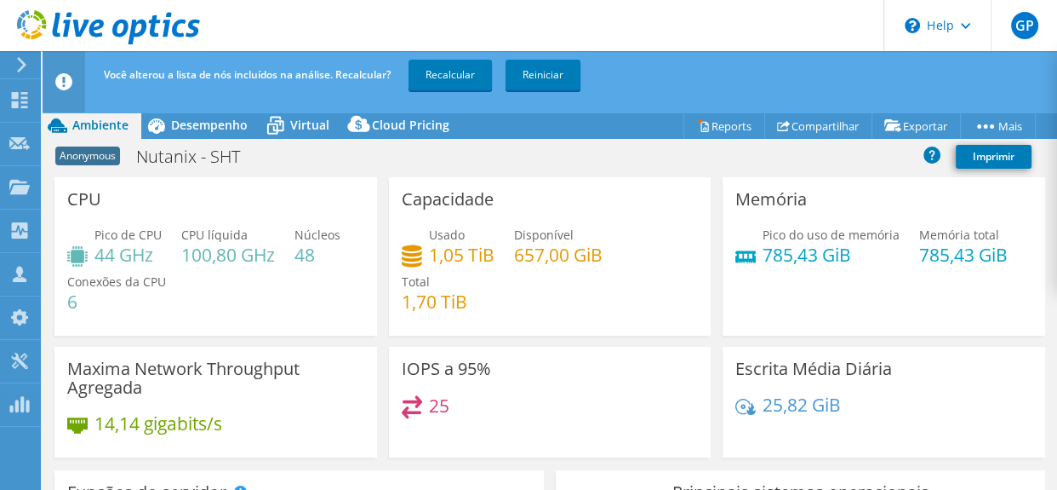
click at [484, 317] on div "Usado 1,05 TiB Disponível 657,00 GiB Total 1,70 TiB" at bounding box center [550, 277] width 297 height 102
